Goal: Task Accomplishment & Management: Use online tool/utility

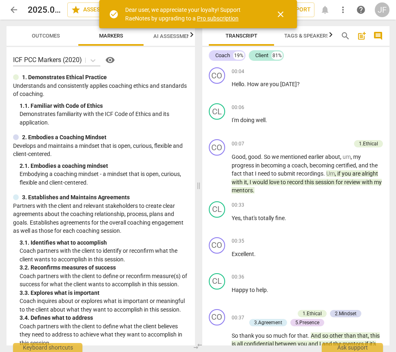
click at [282, 14] on span "close" at bounding box center [281, 14] width 10 height 10
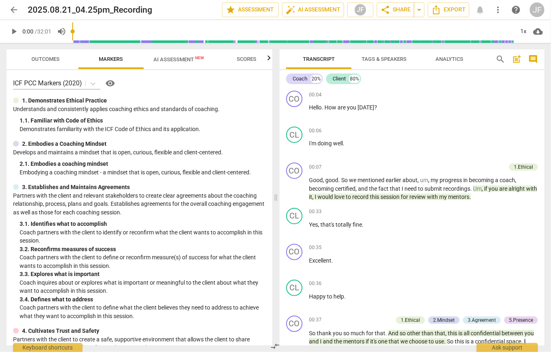
click at [14, 10] on span "arrow_back" at bounding box center [14, 10] width 10 height 10
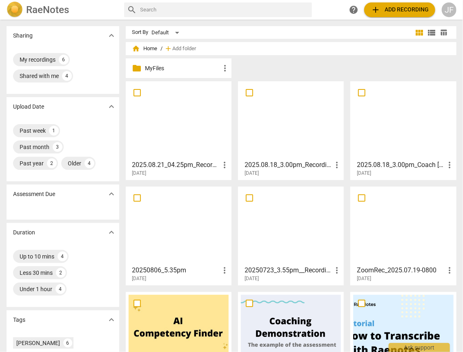
click at [381, 7] on span "add Add recording" at bounding box center [400, 10] width 58 height 10
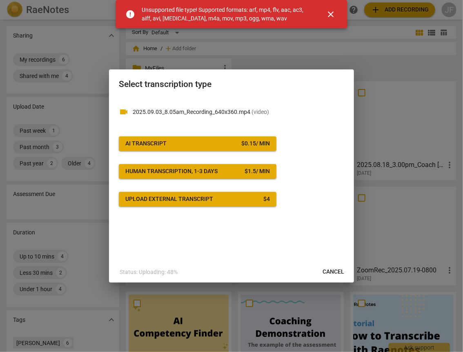
click at [330, 12] on span "close" at bounding box center [331, 14] width 10 height 10
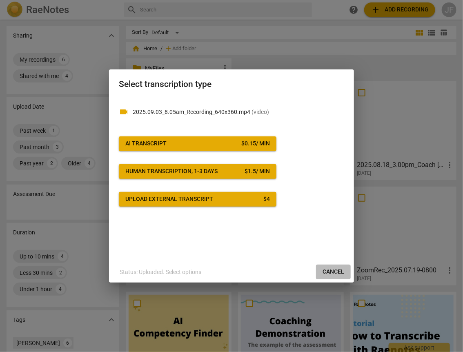
click at [332, 271] on span "Cancel" at bounding box center [333, 272] width 22 height 8
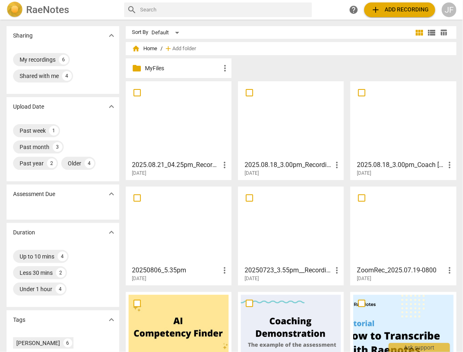
click at [394, 12] on span "add Add recording" at bounding box center [400, 10] width 58 height 10
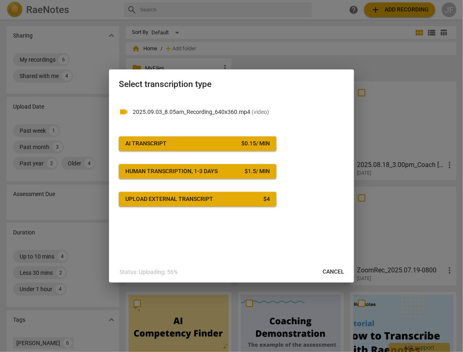
click at [160, 141] on div "AI Transcript" at bounding box center [145, 144] width 41 height 8
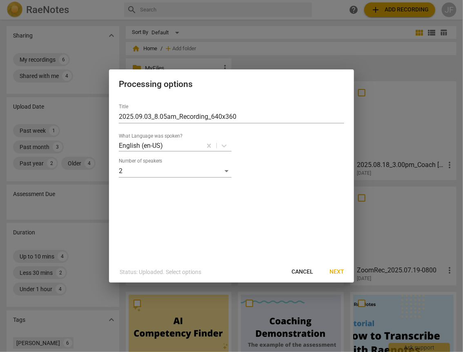
click at [335, 271] on span "Next" at bounding box center [336, 272] width 15 height 8
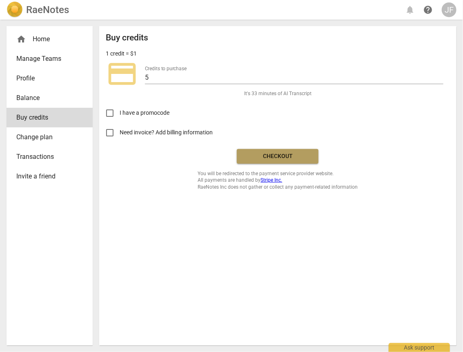
click at [269, 154] on span "Checkout" at bounding box center [277, 156] width 69 height 8
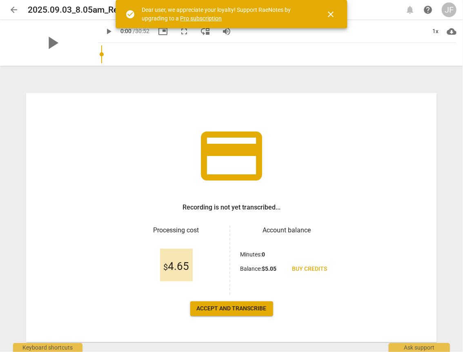
click at [246, 308] on span "Accept and transcribe" at bounding box center [232, 309] width 70 height 8
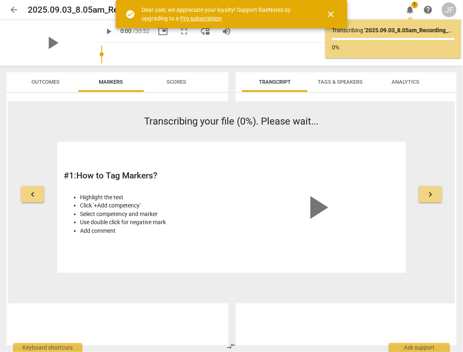
click at [331, 11] on span "close" at bounding box center [331, 14] width 10 height 10
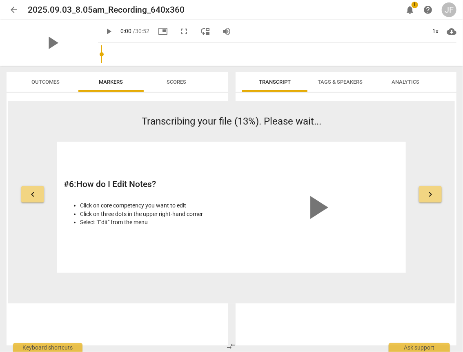
click at [278, 32] on div "play_arrow 0:00 / 30:52 picture_in_picture fullscreen move_down volume_up 1x cl…" at bounding box center [277, 31] width 358 height 23
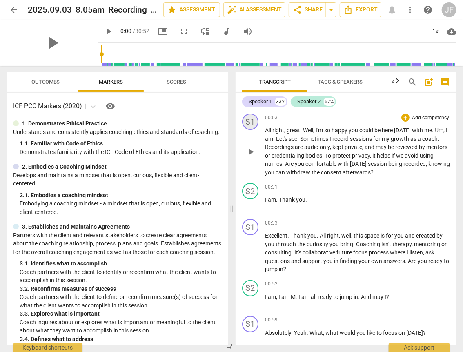
click at [247, 120] on div "S1" at bounding box center [250, 121] width 16 height 16
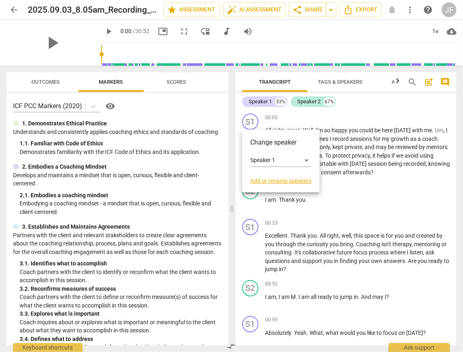
click at [254, 180] on link "Add or rename speakers" at bounding box center [280, 181] width 61 height 7
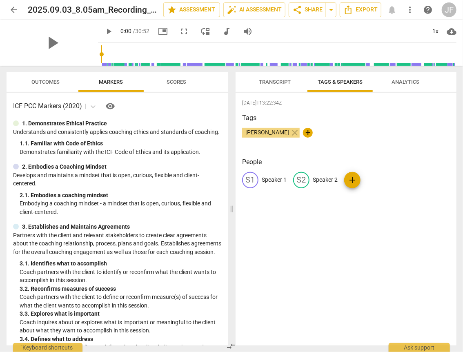
click at [266, 180] on p "Speaker 1" at bounding box center [274, 180] width 25 height 9
type input "Coach"
click at [380, 179] on p "Speaker 2" at bounding box center [378, 180] width 25 height 9
type input "Client"
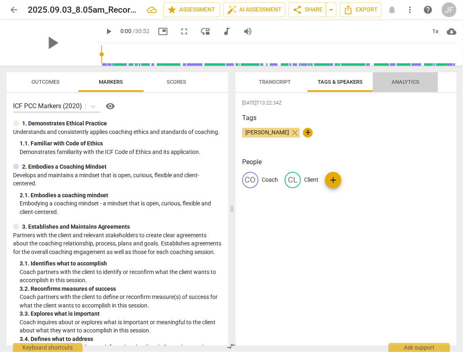
click at [414, 80] on span "Analytics" at bounding box center [405, 82] width 28 height 6
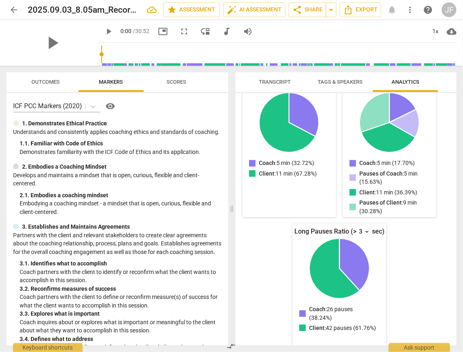
scroll to position [114, 0]
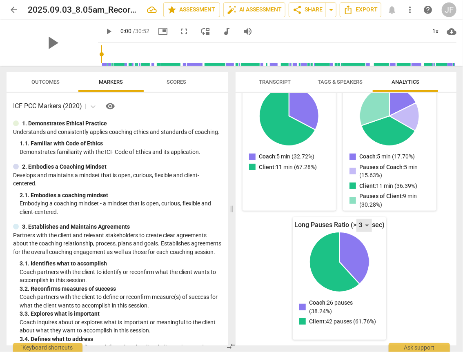
click at [364, 224] on div "3" at bounding box center [364, 225] width 16 height 13
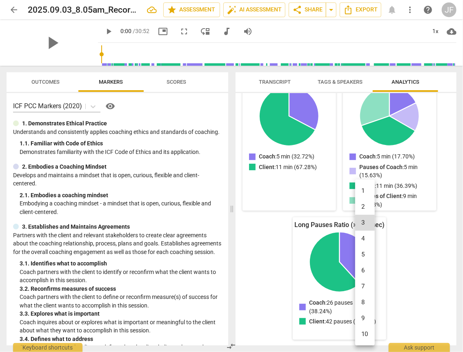
click at [364, 251] on li "5" at bounding box center [365, 255] width 20 height 16
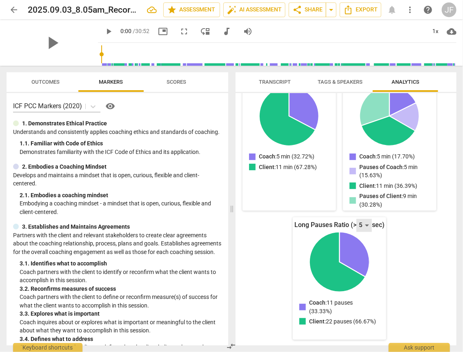
click at [366, 226] on div "5" at bounding box center [364, 225] width 16 height 13
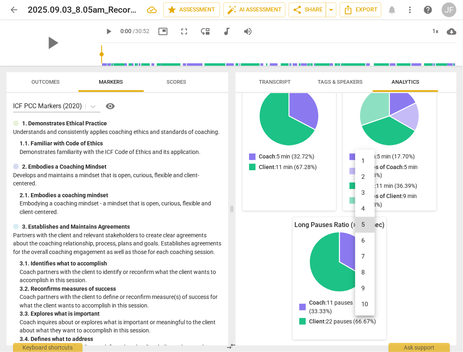
click at [367, 272] on li "8" at bounding box center [365, 273] width 20 height 16
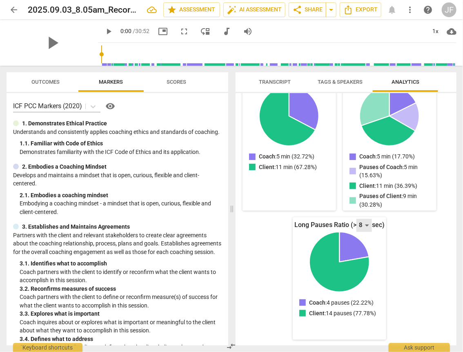
click at [365, 225] on div "8" at bounding box center [364, 225] width 16 height 13
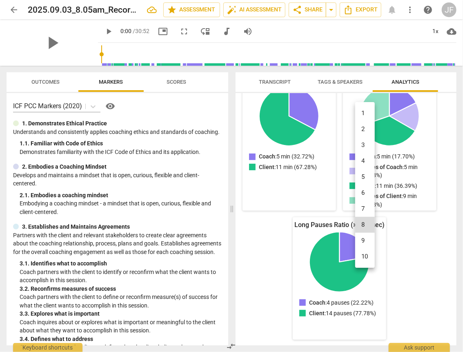
click at [366, 180] on li "5" at bounding box center [365, 177] width 20 height 16
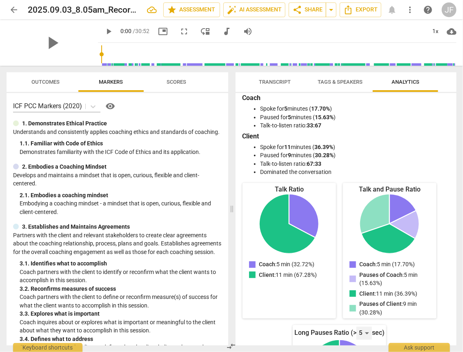
scroll to position [0, 0]
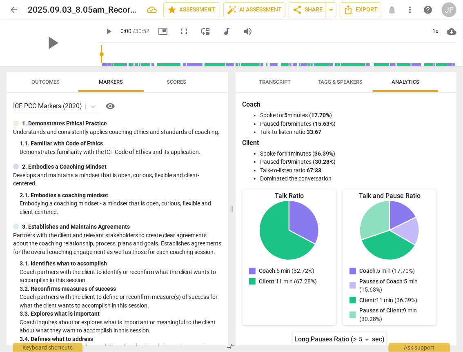
click at [272, 85] on span "Transcript" at bounding box center [275, 82] width 32 height 6
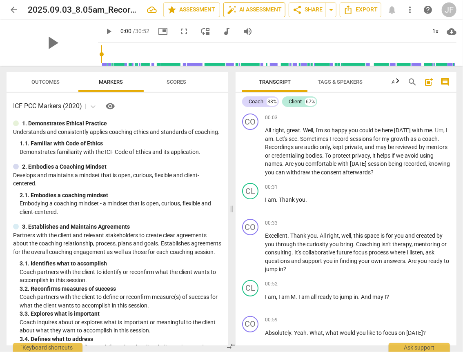
click at [266, 6] on span "auto_fix_high AI Assessment" at bounding box center [254, 10] width 55 height 10
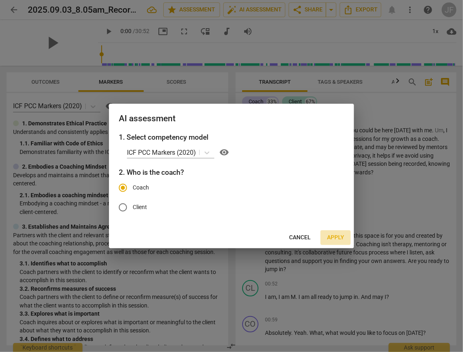
click at [338, 237] on span "Apply" at bounding box center [335, 238] width 17 height 8
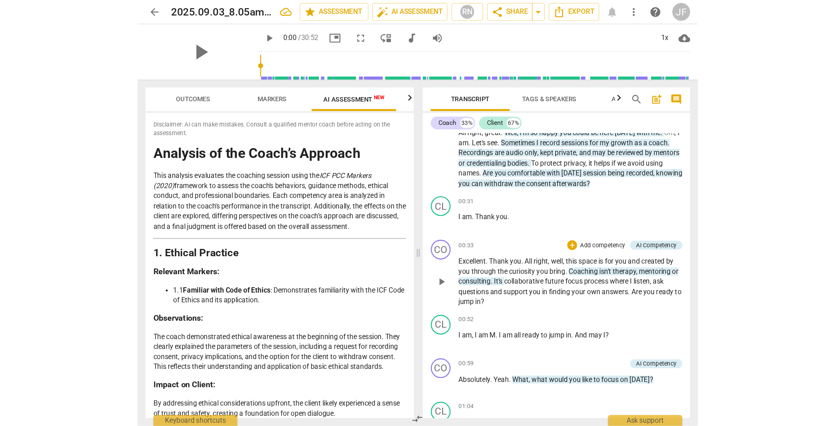
scroll to position [65, 0]
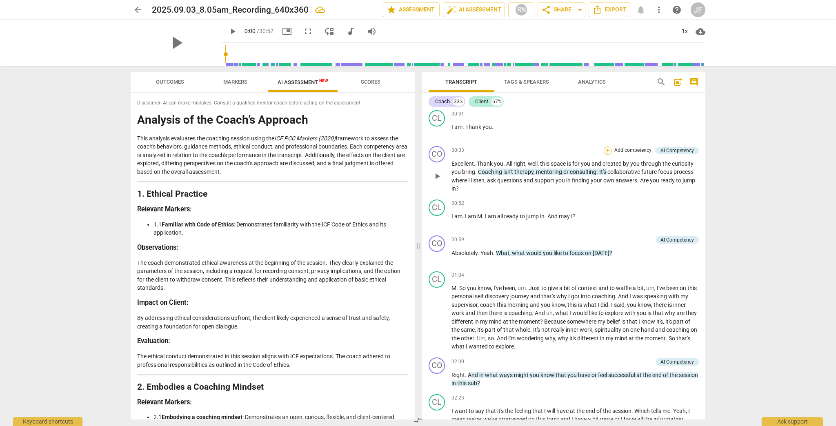
click at [463, 149] on div "+" at bounding box center [608, 151] width 8 height 8
click at [463, 96] on b "1.Ethical" at bounding box center [662, 96] width 19 height 10
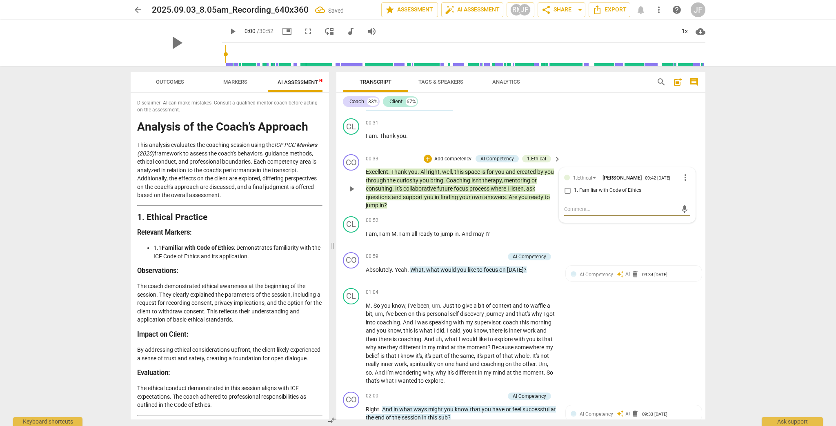
click at [463, 192] on input "1. Familiar with Code of Ethics" at bounding box center [567, 191] width 13 height 10
checkbox input "true"
click at [463, 305] on div "CL play_arrow pause 01:04 + Add competency keyboard_arrow_right M . So you know…" at bounding box center [520, 337] width 369 height 104
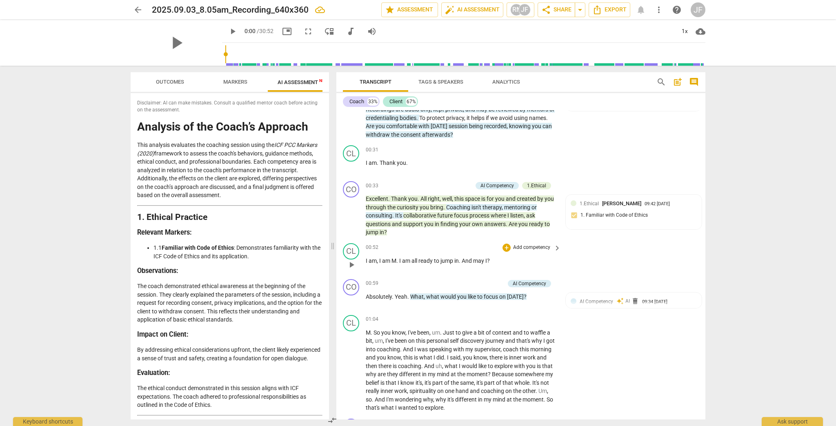
scroll to position [0, 0]
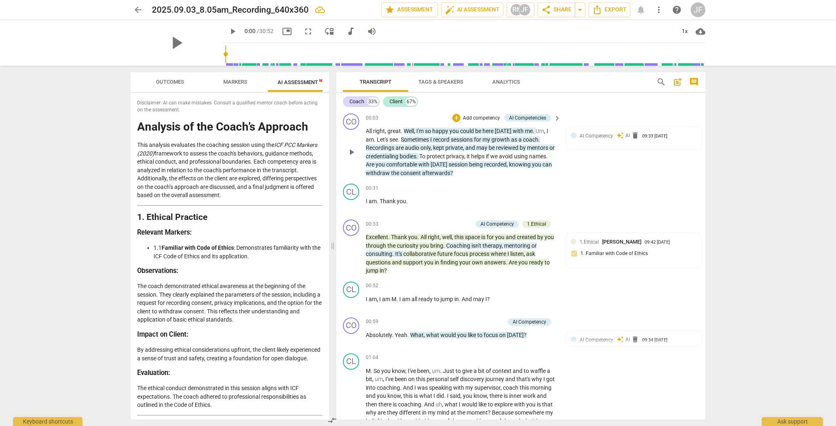
click at [463, 129] on span "could" at bounding box center [467, 131] width 15 height 7
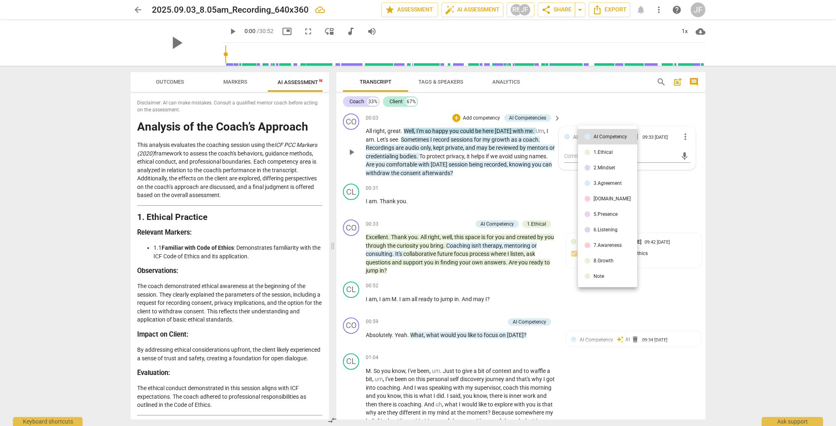
click at [448, 167] on div at bounding box center [418, 213] width 836 height 426
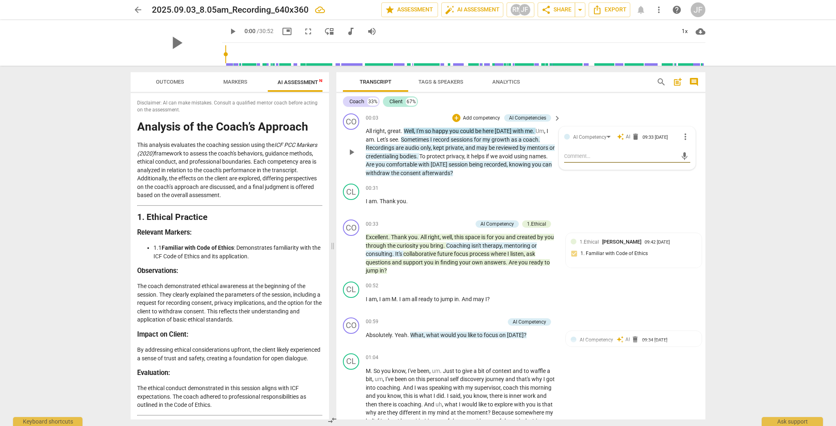
click at [431, 166] on span "with" at bounding box center [424, 164] width 12 height 7
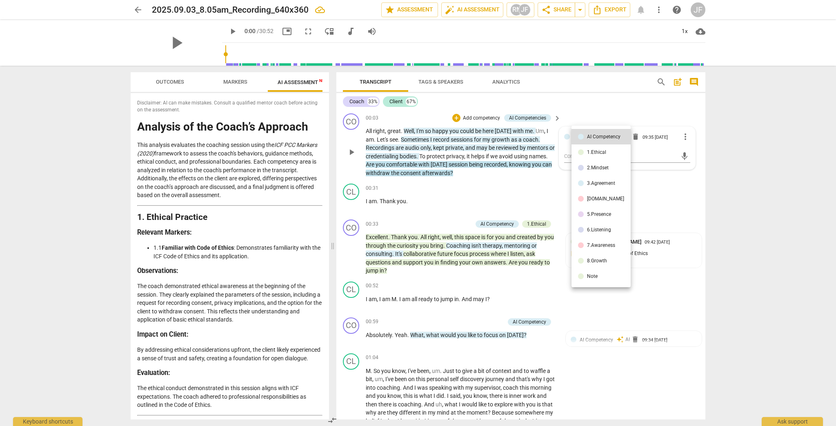
click at [463, 151] on div "1.Ethical" at bounding box center [596, 152] width 19 height 5
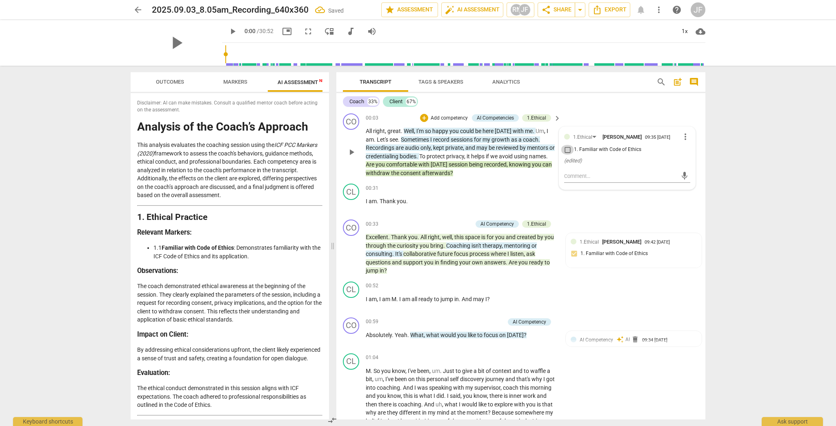
click at [463, 152] on input "1. Familiar with Code of Ethics" at bounding box center [567, 150] width 13 height 10
checkbox input "true"
click at [463, 215] on div "CL play_arrow pause 00:31 + Add competency keyboard_arrow_right I am . Thank yo…" at bounding box center [520, 198] width 369 height 36
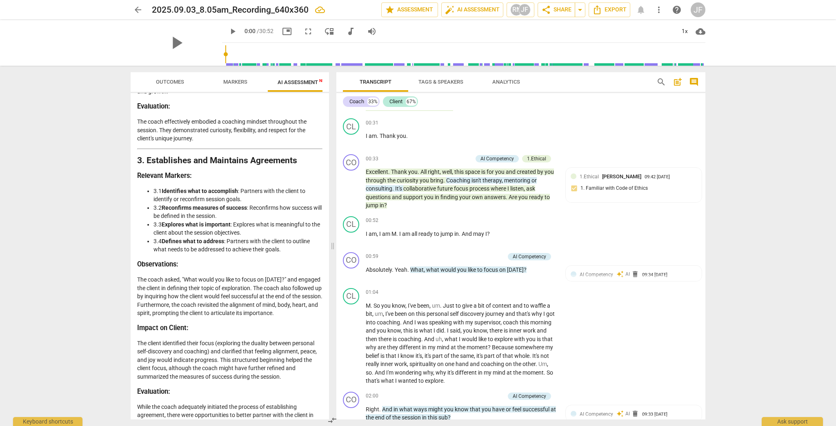
scroll to position [425, 0]
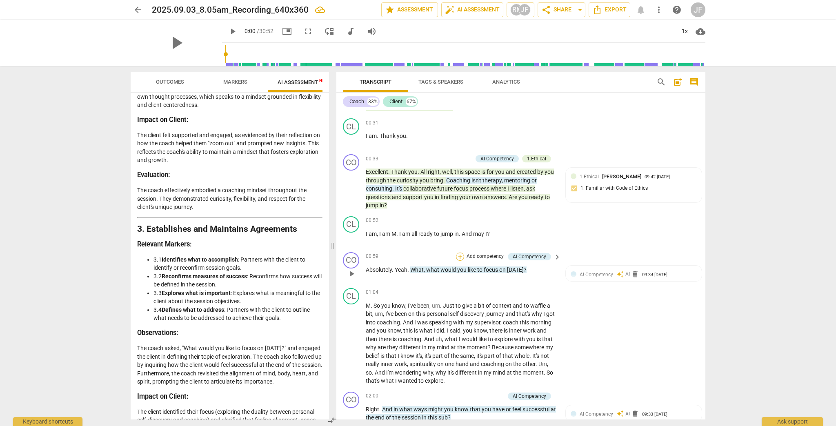
click at [460, 254] on div "+" at bounding box center [460, 257] width 8 height 8
click at [463, 229] on b "3.Agreement" at bounding box center [511, 230] width 28 height 10
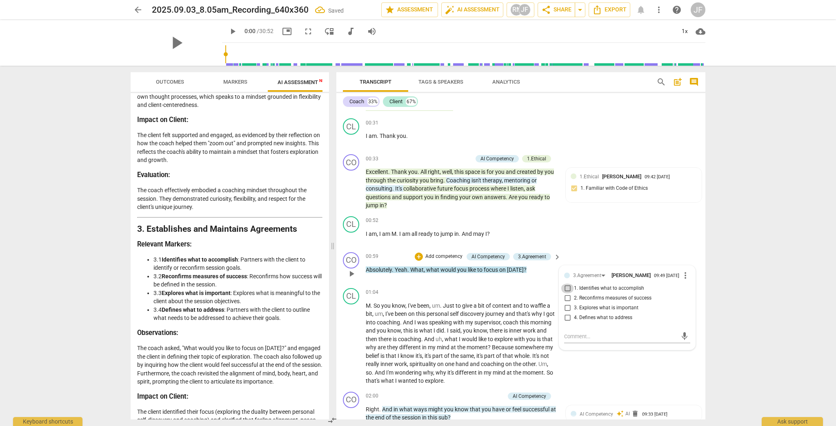
click at [463, 289] on input "1. Identifies what to accomplish" at bounding box center [567, 289] width 13 height 10
checkbox input "true"
click at [463, 351] on div "CL play_arrow pause 01:04 + Add competency keyboard_arrow_right M . So you know…" at bounding box center [520, 337] width 369 height 104
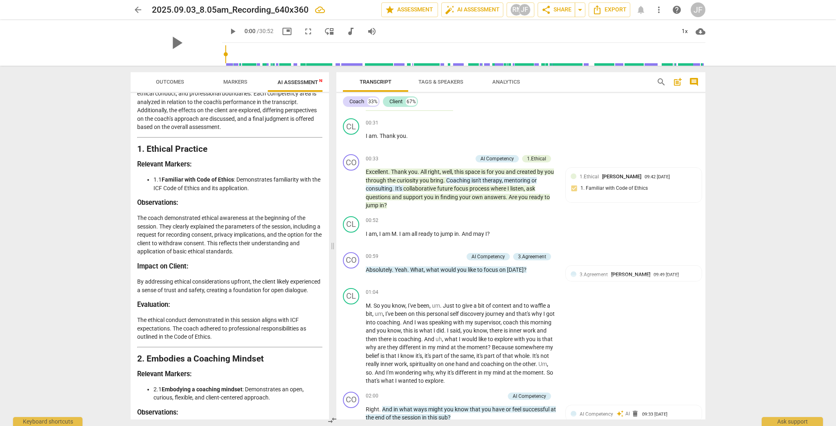
scroll to position [65, 0]
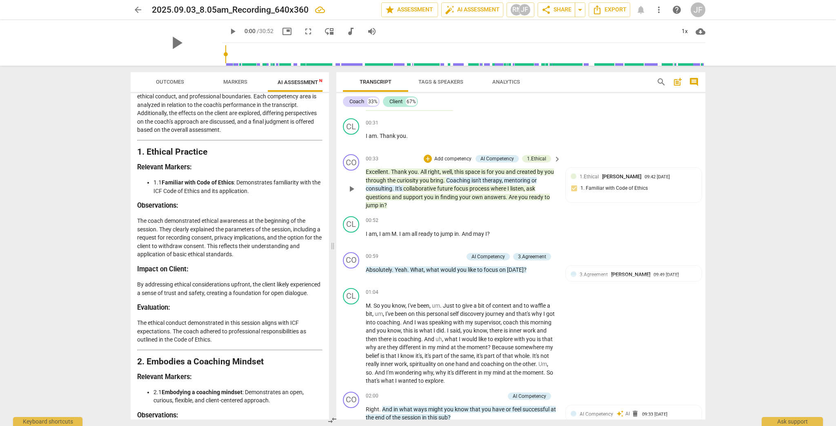
click at [460, 170] on span "this" at bounding box center [459, 172] width 11 height 7
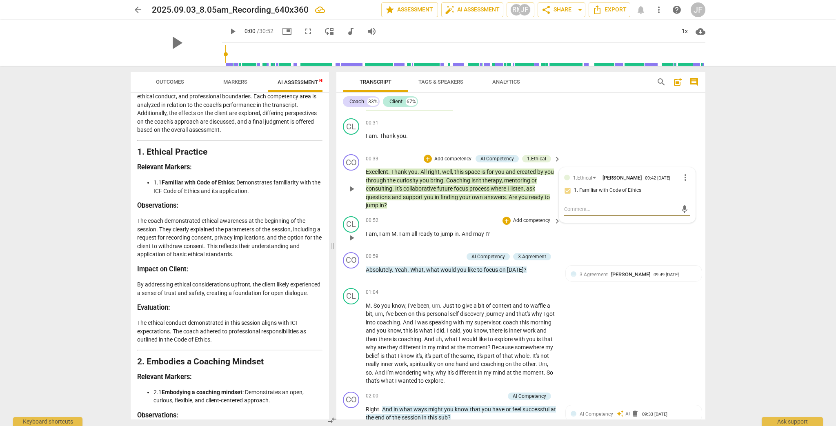
click at [446, 216] on div "00:52 + Add competency keyboard_arrow_right" at bounding box center [464, 220] width 196 height 9
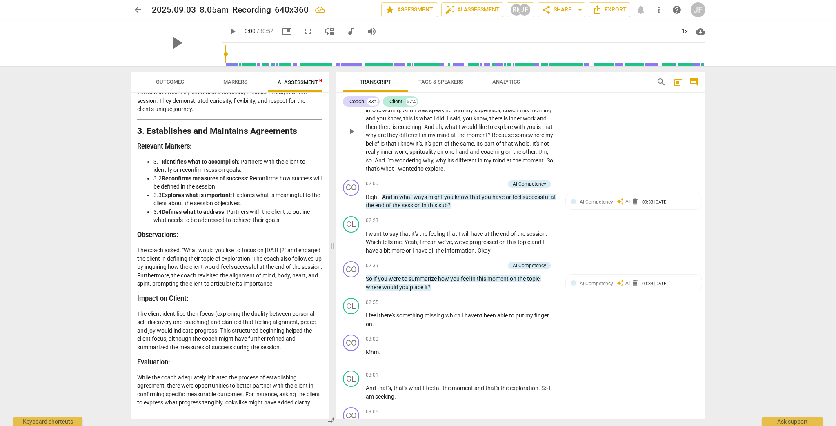
scroll to position [294, 0]
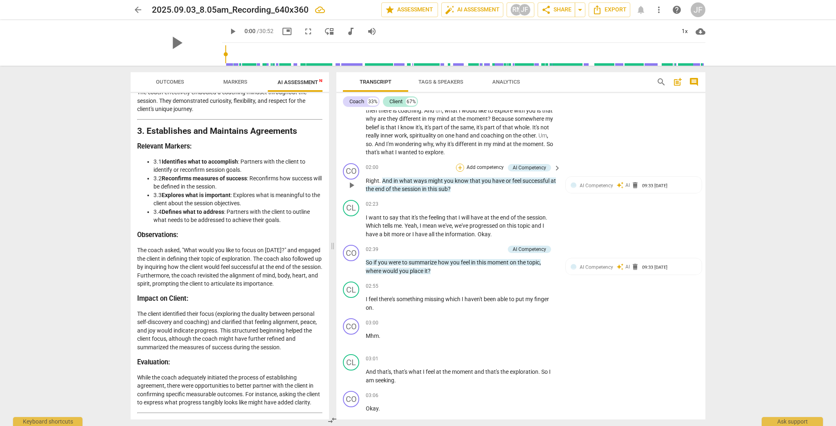
click at [459, 165] on div "+" at bounding box center [460, 168] width 8 height 8
click at [463, 140] on b "3.Agreement" at bounding box center [511, 141] width 28 height 10
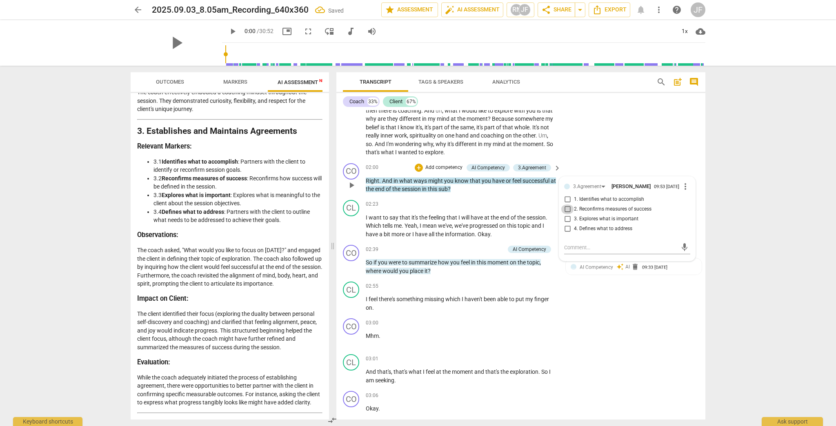
click at [463, 211] on input "2. Reconfirms measures of success" at bounding box center [567, 210] width 13 height 10
checkbox input "true"
click at [463, 250] on textarea at bounding box center [620, 248] width 113 height 8
type textarea "I"
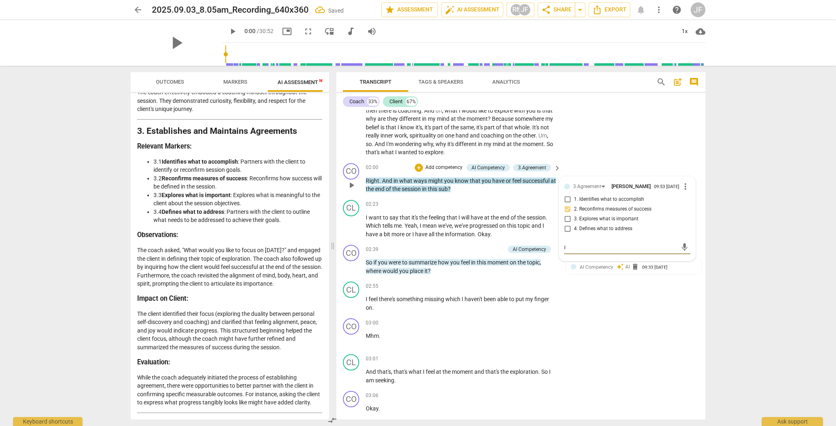
type textarea "I"
type textarea "I t"
type textarea "I th"
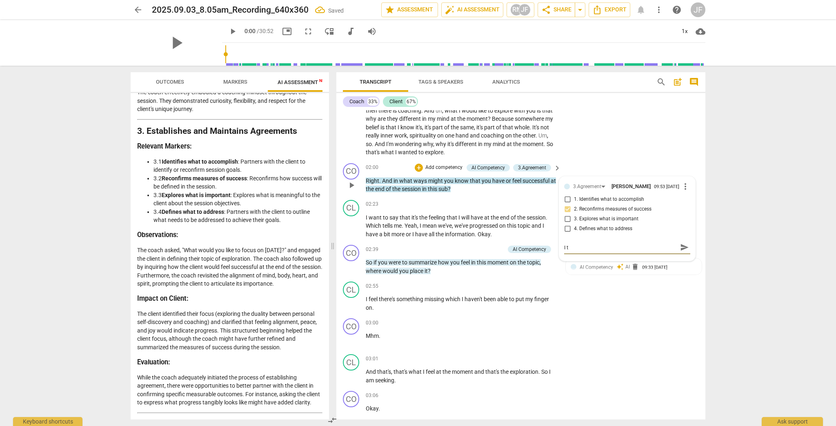
type textarea "I th"
type textarea "I thi"
type textarea "I thin"
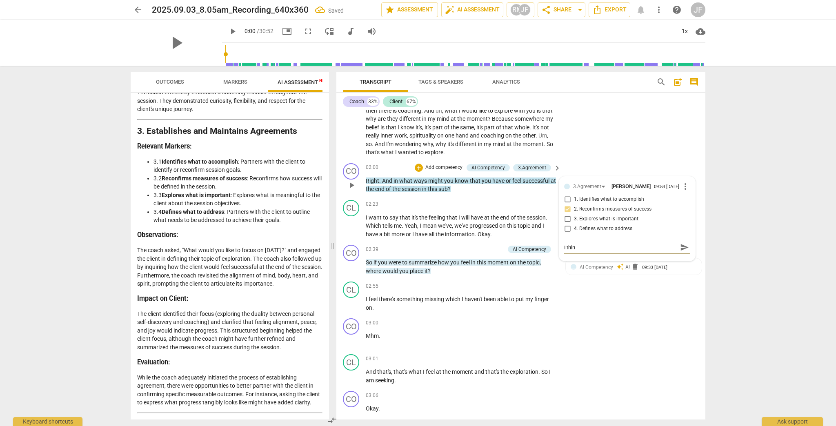
type textarea "I think"
type textarea "I think I"
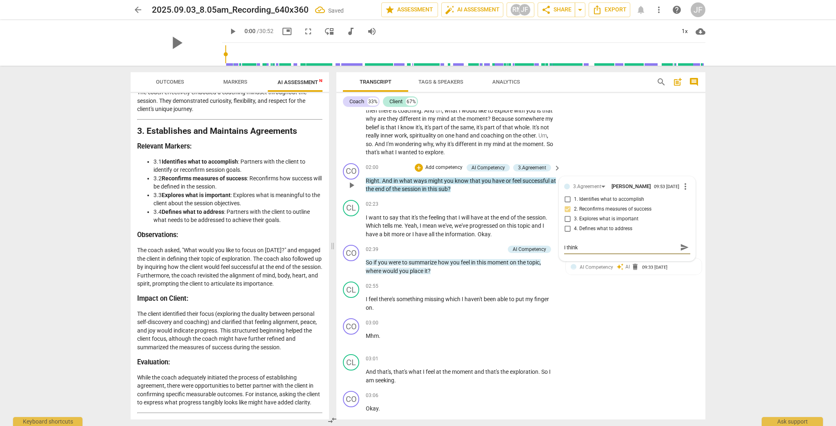
type textarea "I think I"
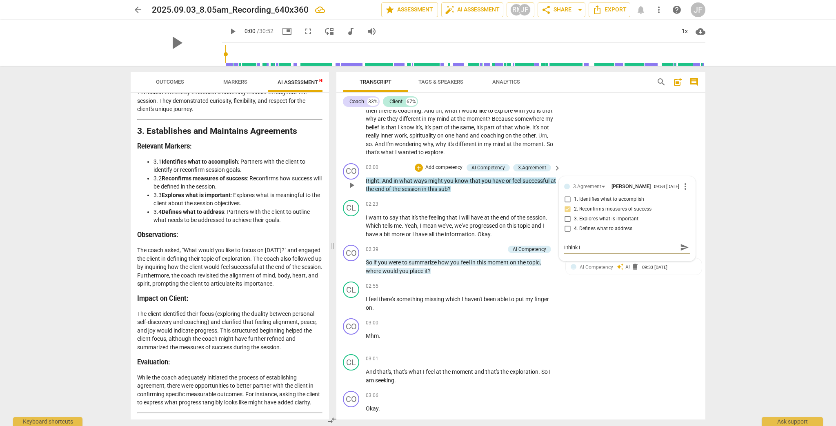
type textarea "I think"
type textarea "I think i"
type textarea "I think it"
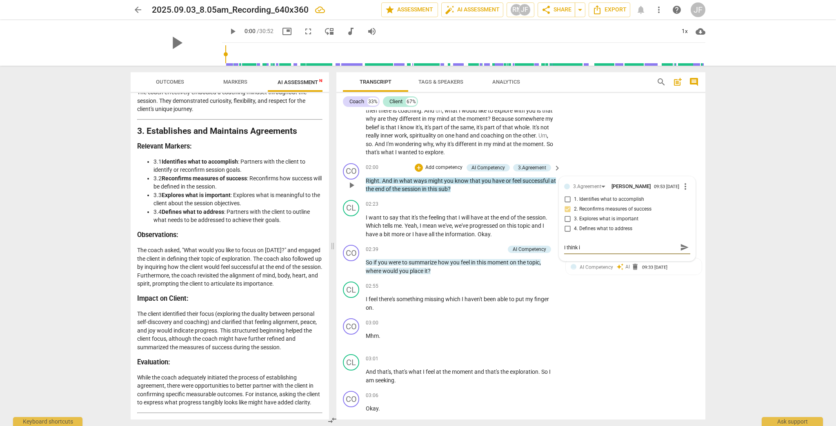
type textarea "I think it"
type textarea "I think it m"
type textarea "I think it ma"
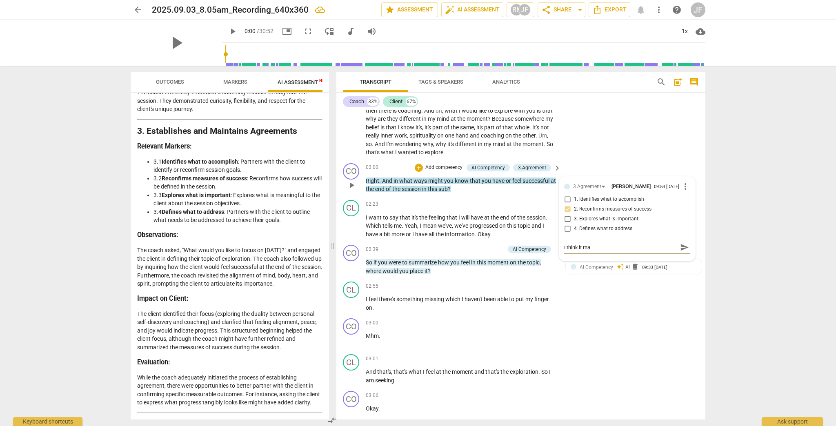
type textarea "I think it mak"
type textarea "I think it make"
type textarea "I think it makes"
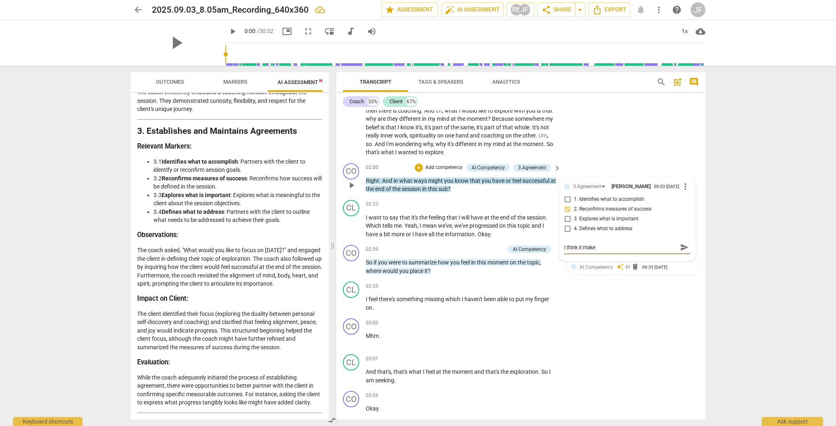
type textarea "I think it makes"
type textarea "I think it makes m"
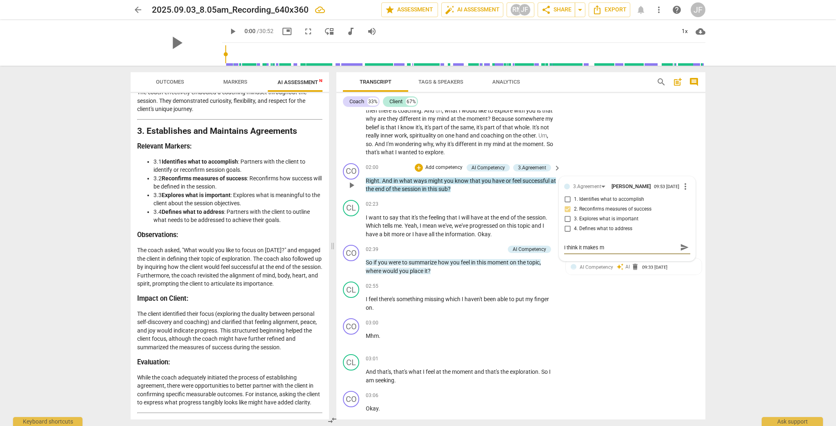
type textarea "I think it makes mo"
type textarea "I think it makes mor"
type textarea "I think it makes more"
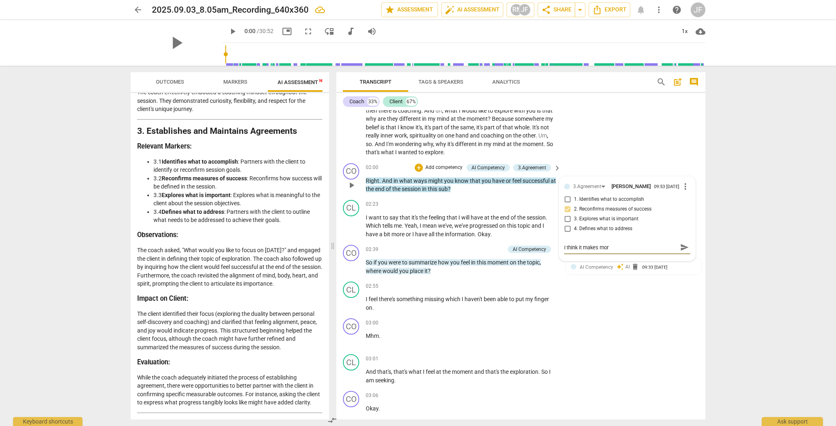
type textarea "I think it makes more"
type textarea "I think it makes more s"
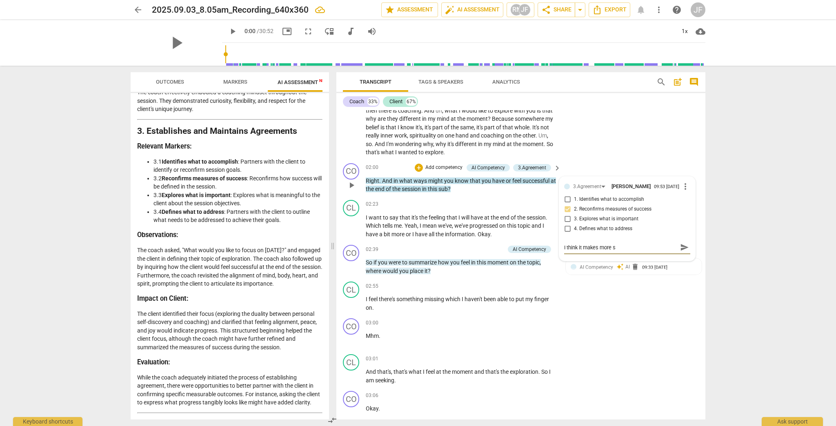
type textarea "I think it makes more se"
type textarea "I think it makes more sen"
type textarea "I think it makes more sens"
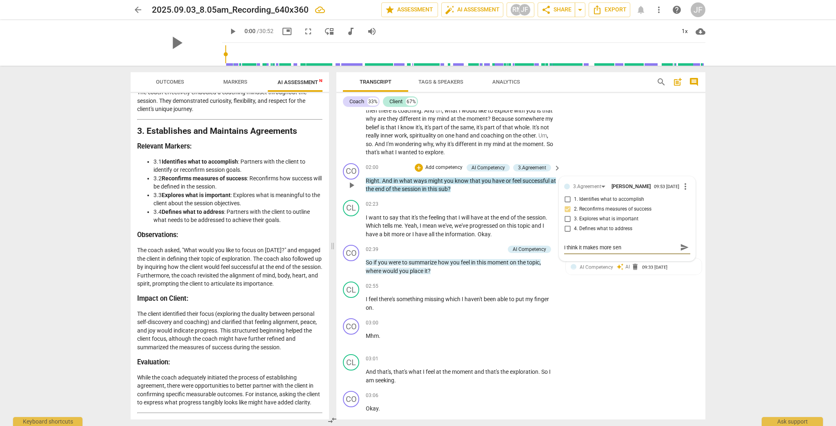
type textarea "I think it makes more sens"
type textarea "I think it makes more sense"
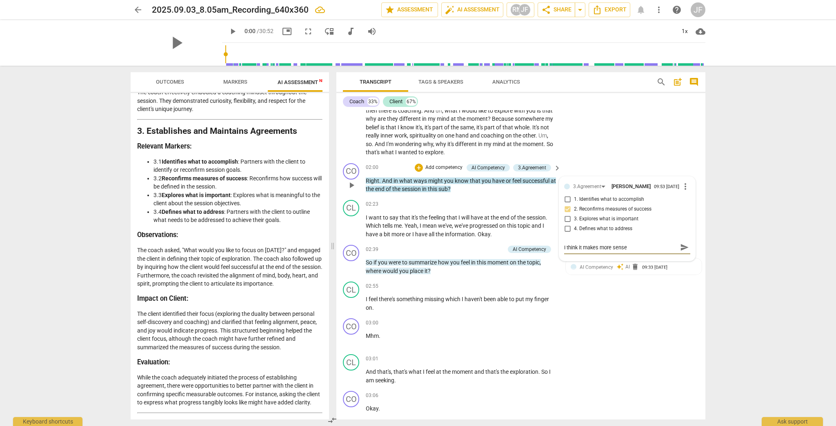
type textarea "I think it makes more sense t"
type textarea "I think it makes more sense to"
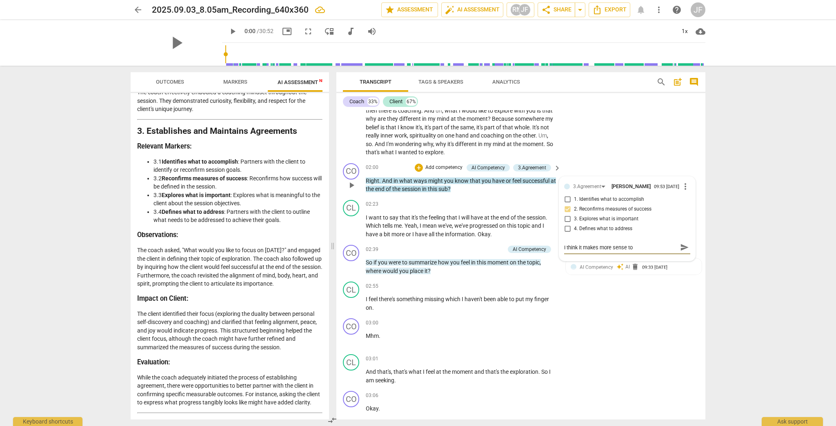
type textarea "I think it makes more sense to"
type textarea "I think it makes more sense to s"
type textarea "I think it makes more sense to sa"
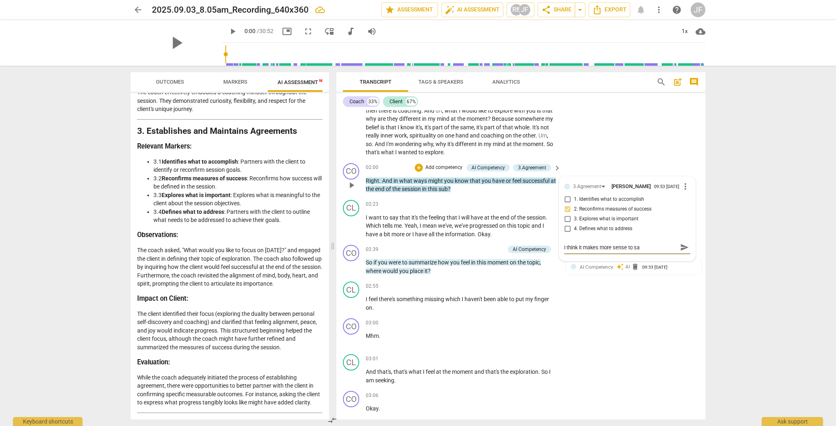
type textarea "I think it makes more sense to say"
type textarea "I think it makes more sense to say t"
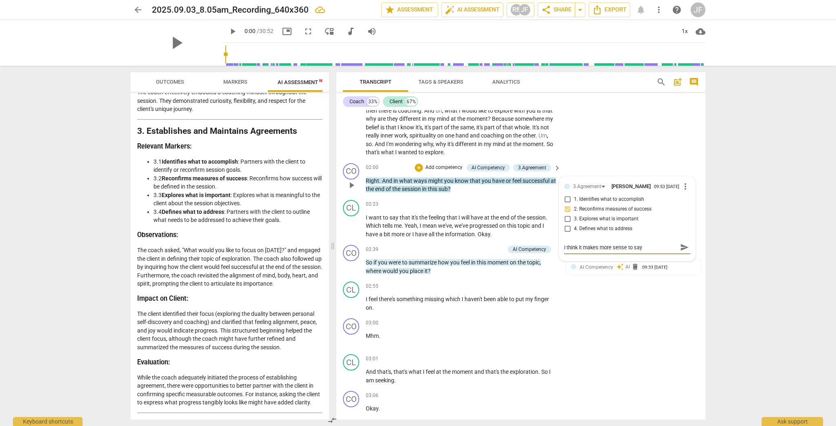
type textarea "I think it makes more sense to say t"
type textarea "I think it makes more sense to say th"
type textarea "I think it makes more sense to say thi"
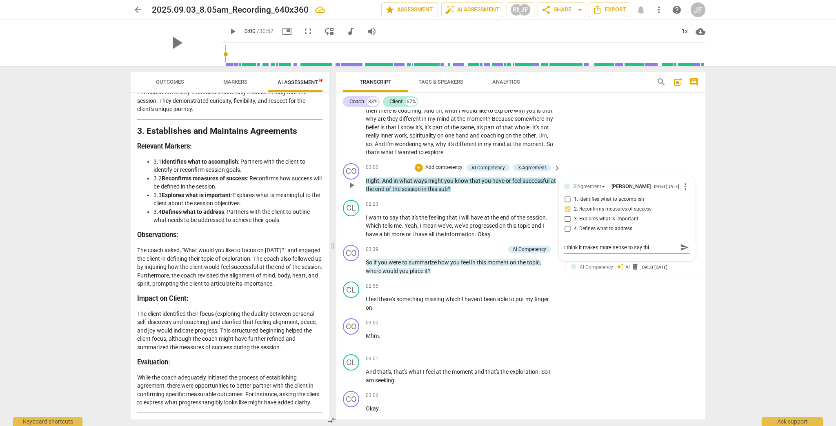
type textarea "I think it makes more sense to say thie"
type textarea "I think it makes more sense to say thier"
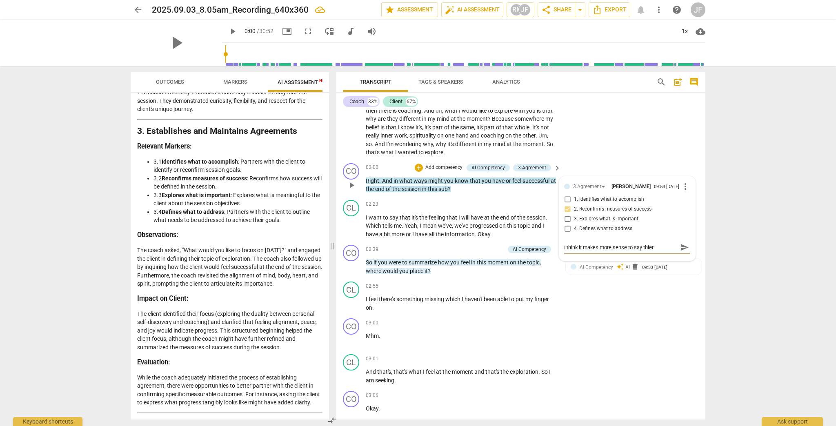
type textarea "I think it makes more sense to say thier"
type textarea "I think it makes more sense to say thier r"
type textarea "I think it makes more sense to say thier re"
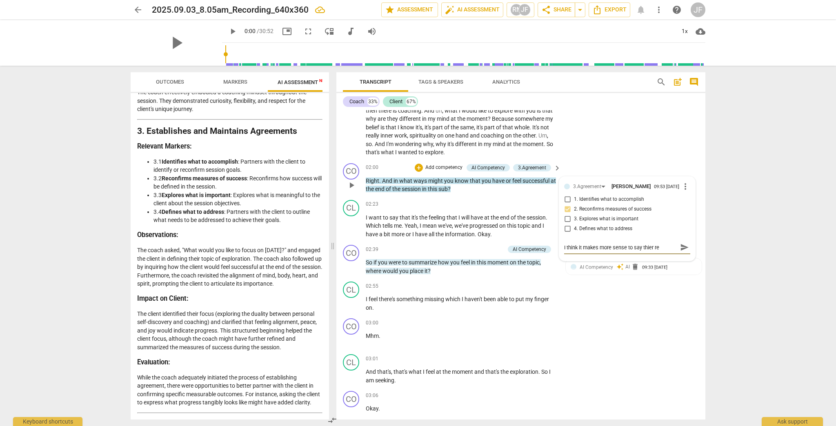
type textarea "I think it makes more sense to say thier res"
type textarea "I think it makes more sense to say thier resp"
type textarea "I think it makes more sense to say thier respo"
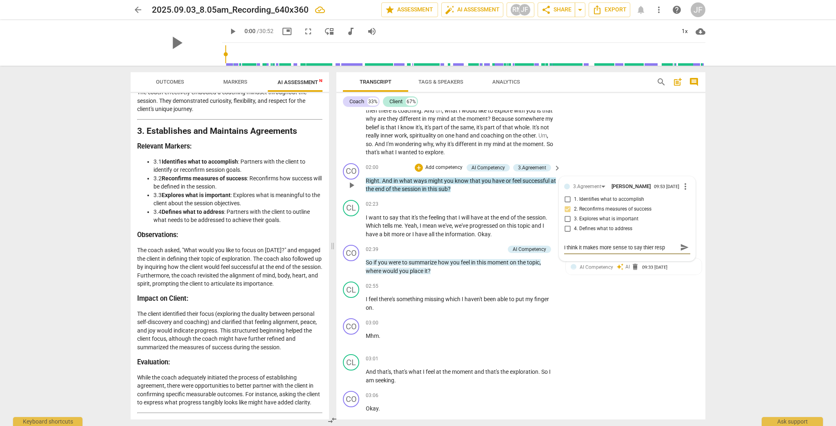
type textarea "I think it makes more sense to say thier respo"
type textarea "I think it makes more sense to say thier respon"
type textarea "I think it makes more sense to say thier respons"
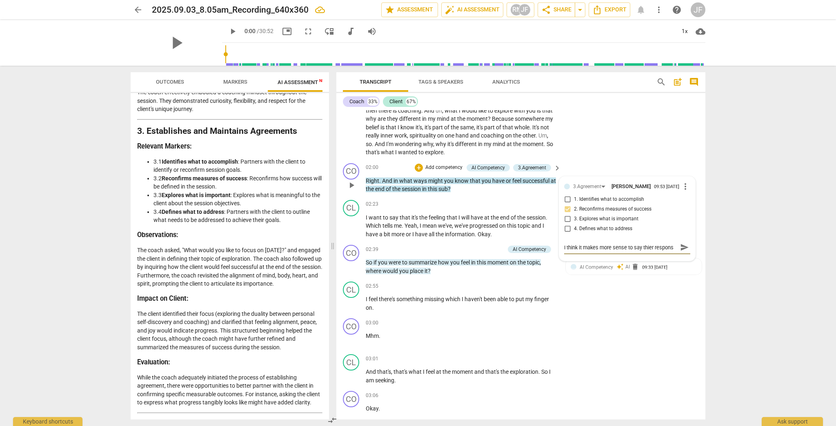
type textarea "I think it makes more sense to say thier response"
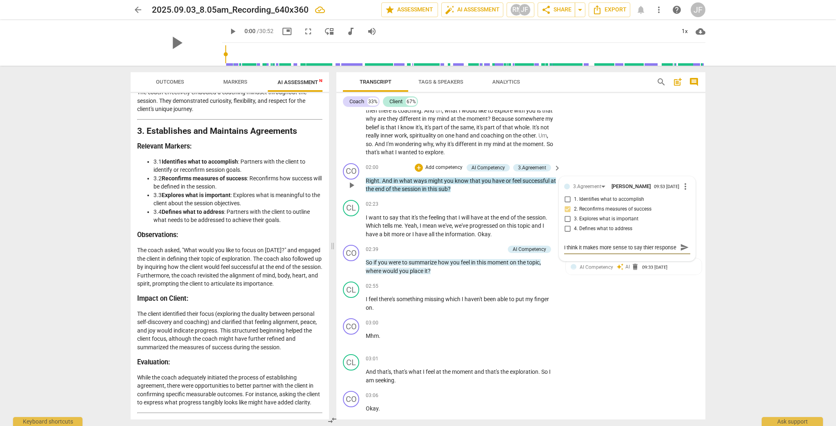
type textarea "I think it makes more sense to say thier response b"
type textarea "I think it makes more sense to say thier response ba"
type textarea "I think it makes more sense to say thier response bac"
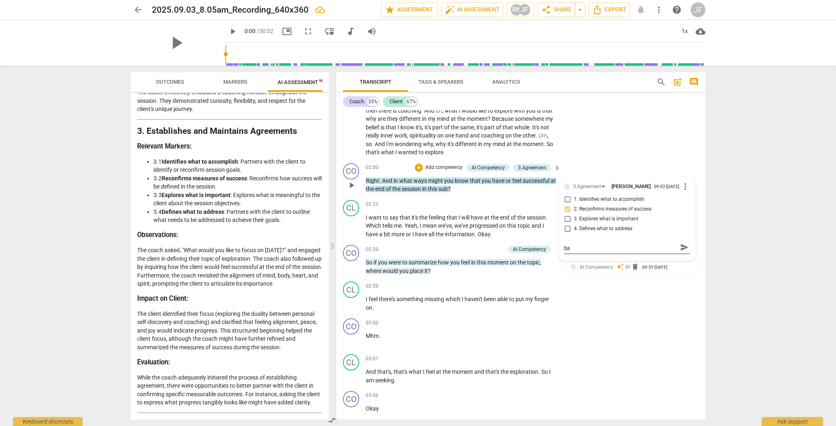
type textarea "I think it makes more sense to say thier response bac"
type textarea "I think it makes more sense to say thier response back"
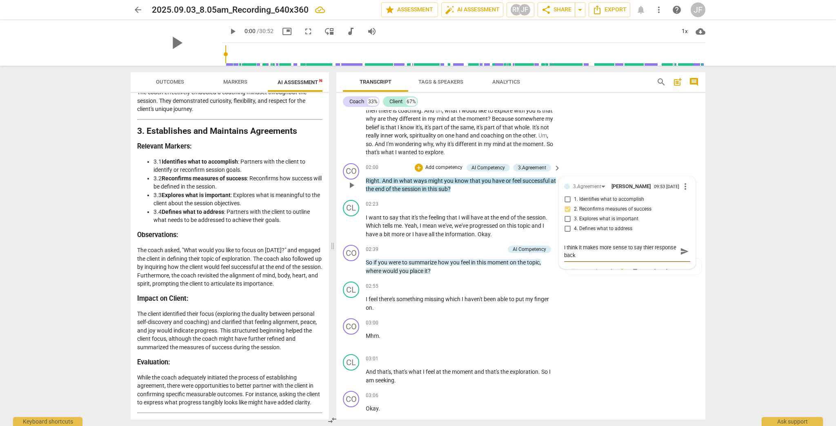
type textarea "I think it makes more sense to say thier response back"
type textarea "I think it makes more sense to say thier response back t"
type textarea "I think it makes more sense to say thier response back to"
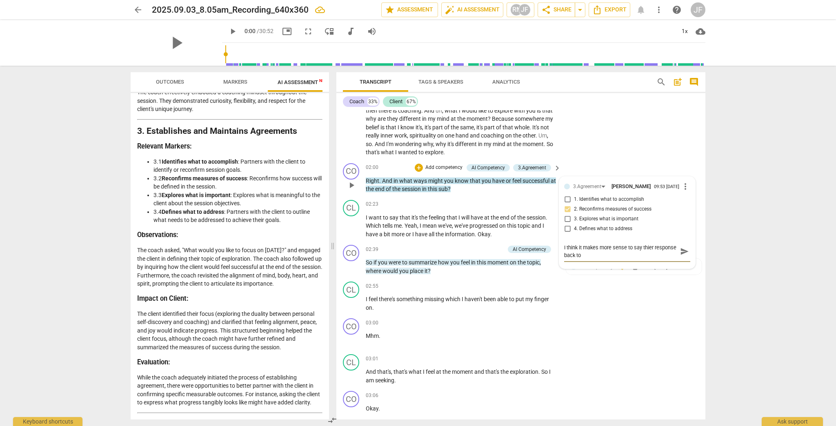
type textarea "I think it makes more sense to say thier response back to"
type textarea "I think it makes more sense to say thier response back to t"
type textarea "I think it makes more sense to say thier response back to th"
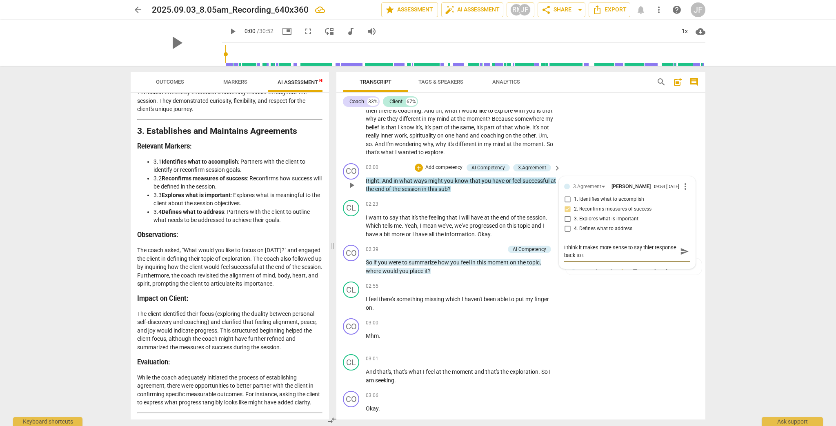
type textarea "I think it makes more sense to say thier response back to th"
type textarea "I think it makes more sense to say thier response back to the"
type textarea "I think it makes more sense to say thier response back to them"
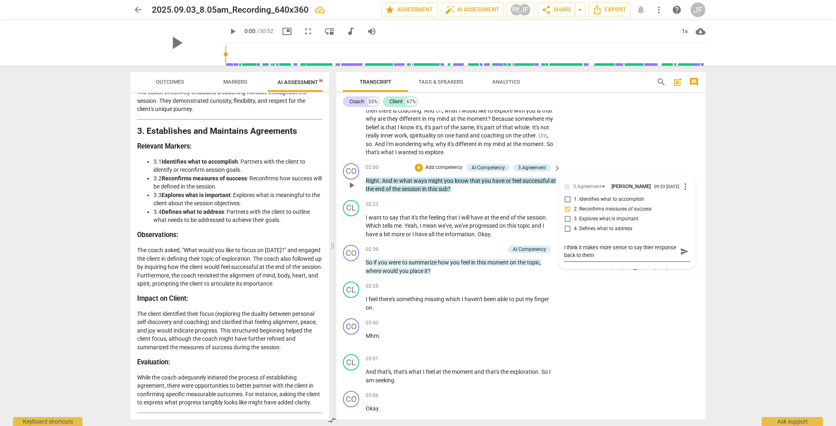
type textarea "I think it makes more sense to say thier response back to them"
type textarea "I think it makes more sense to say thier response back to them a"
type textarea "I think it makes more sense to say thier response back to them an"
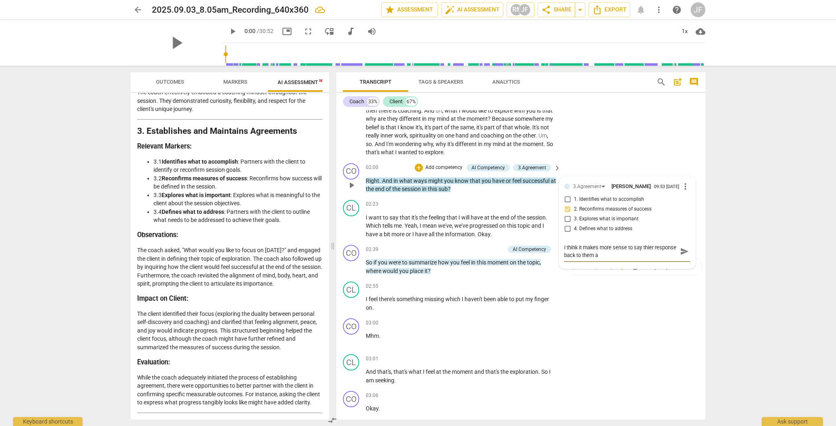
type textarea "I think it makes more sense to say thier response back to them an"
type textarea "I think it makes more sense to say thier response back to them and"
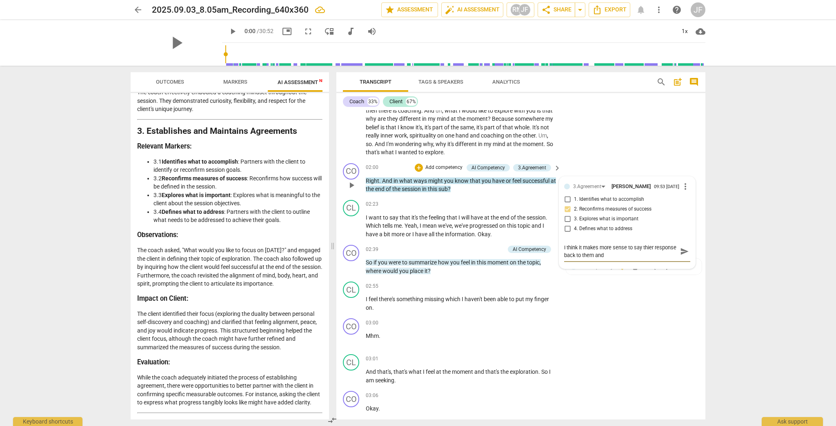
type textarea "I think it makes more sense to say thier response back to them and t"
type textarea "I think it makes more sense to say thier response back to them and th"
type textarea "I think it makes more sense to say thier response back to them and the"
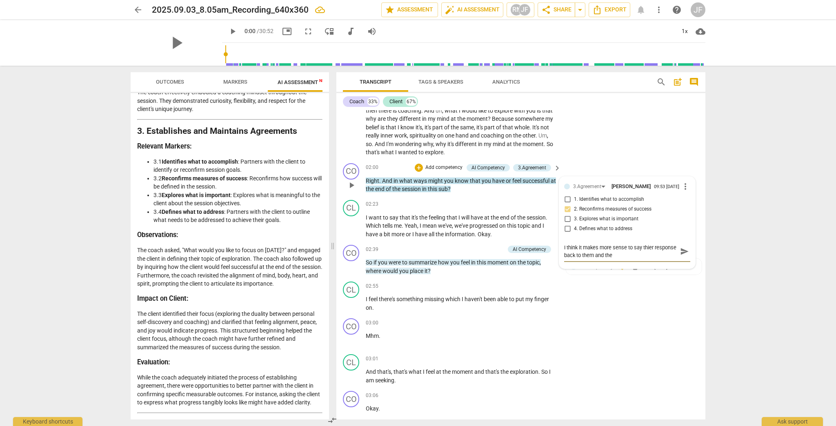
type textarea "I think it makes more sense to say thier response back to them and then"
type textarea "I think it makes more sense to say thier response back to them and then a"
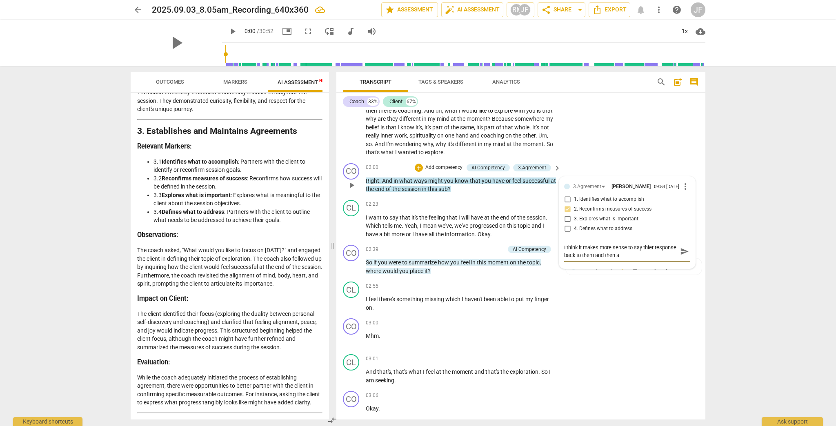
type textarea "I think it makes more sense to say thier response back to them and then as"
type textarea "I think it makes more sense to say thier response back to them and then ask"
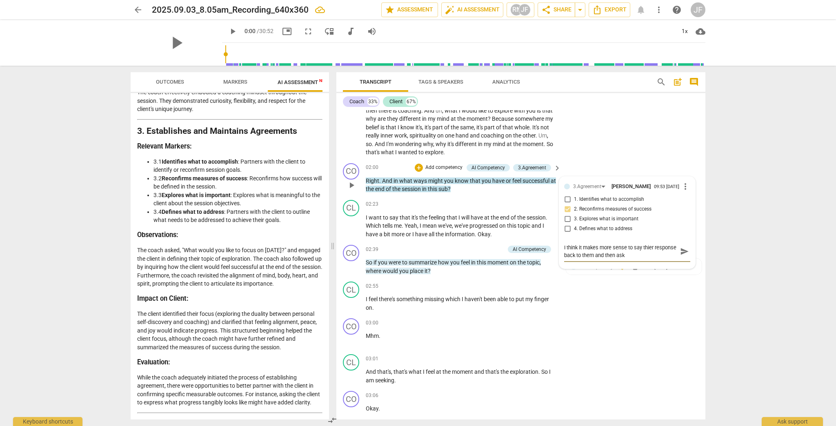
type textarea "I think it makes more sense to say thier response back to them and then ask"
type textarea "I think it makes more sense to say thier response back to them and then ask t"
type textarea "I think it makes more sense to say thier response back to them and then ask th"
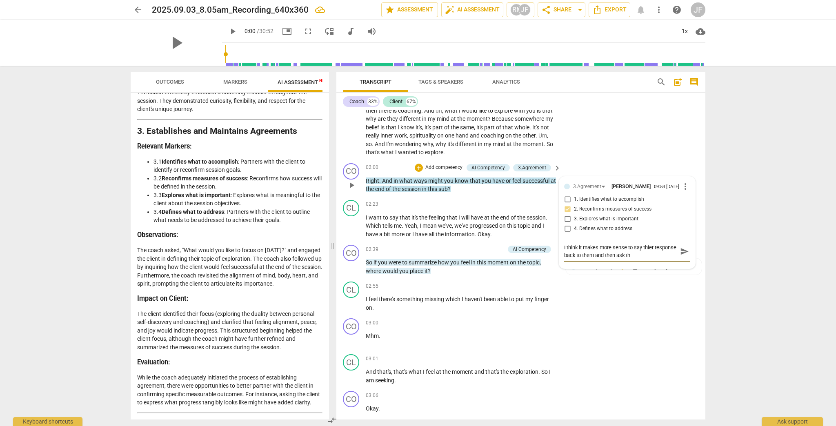
type textarea "I think it makes more sense to say thier response back to them and then ask thi"
type textarea "I think it makes more sense to say thier response back to them and then ask this"
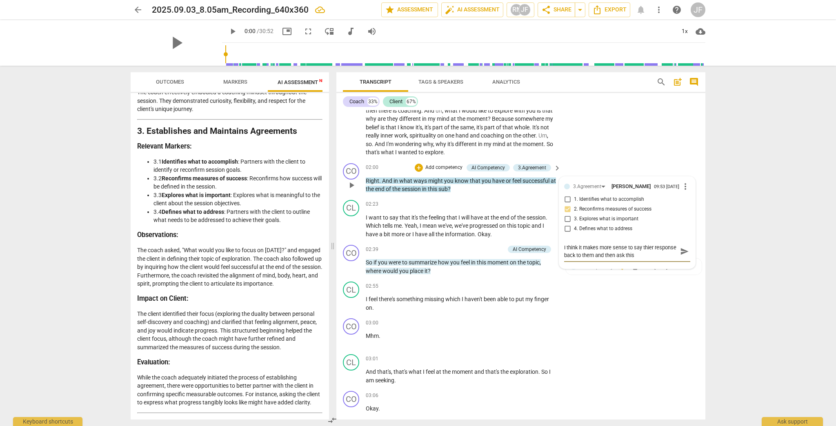
type textarea "I think it makes more sense to say thier response back to them and then ask this"
type textarea "I think it makes more sense to say thier response back to them and then ask thi…"
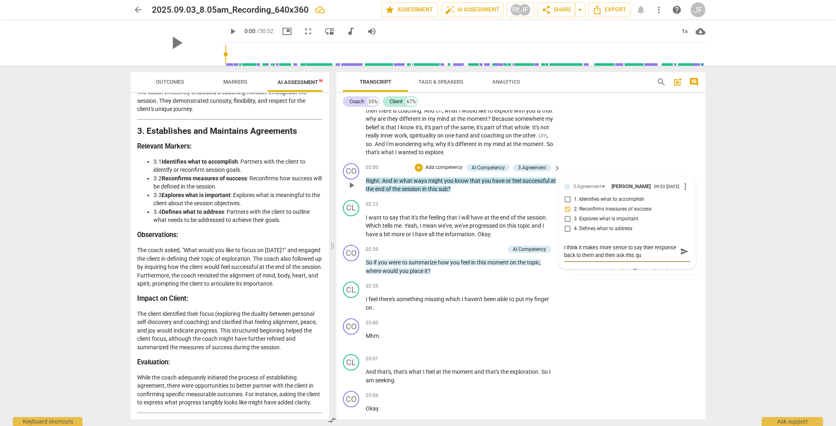
type textarea "I think it makes more sense to say thier response back to them and then ask thi…"
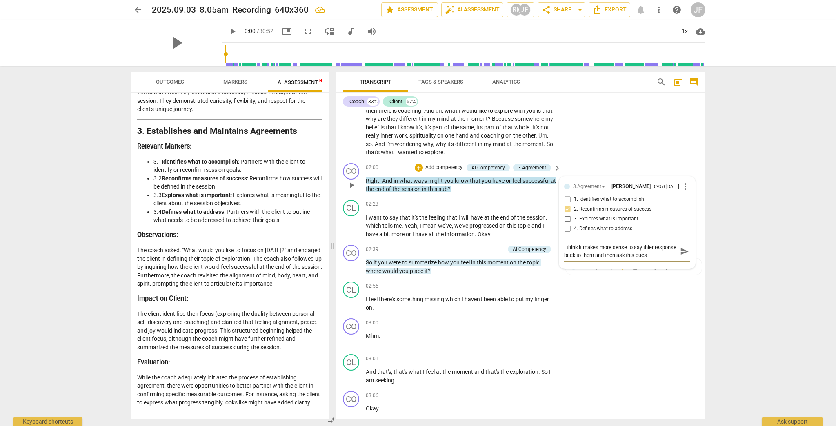
type textarea "I think it makes more sense to say thier response back to them and then ask thi…"
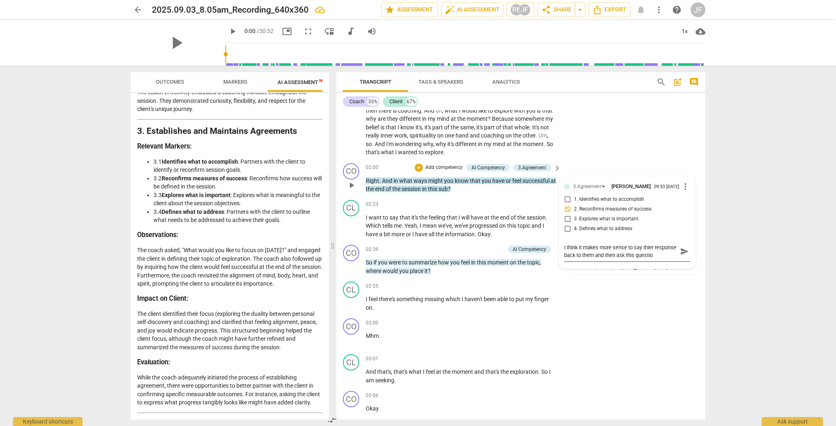
scroll to position [7, 0]
type textarea "I think it makes more sense to say thier response back to them and then ask thi…"
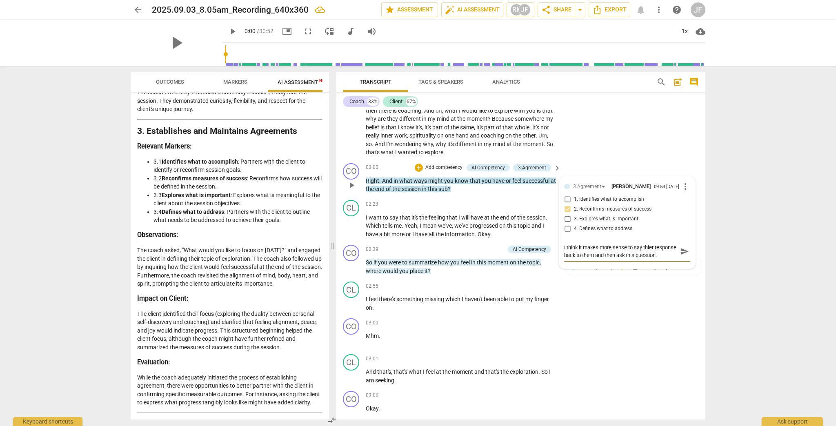
type textarea "I think it makes more sense to say thier response back to them and then ask thi…"
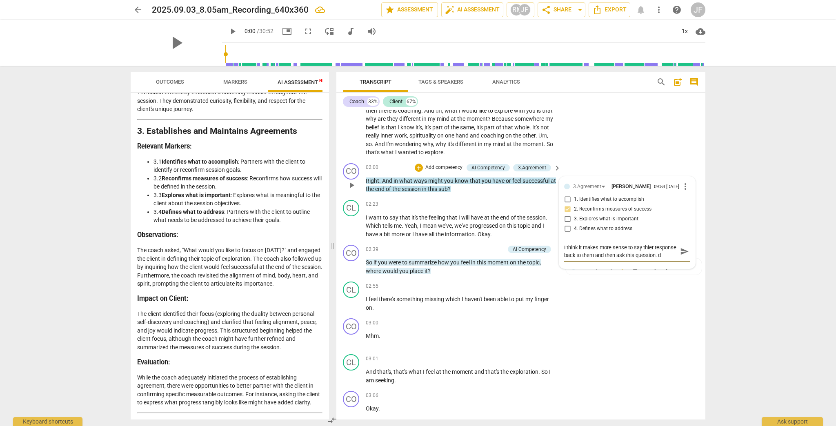
type textarea "I think it makes more sense to say thier response back to them and then ask thi…"
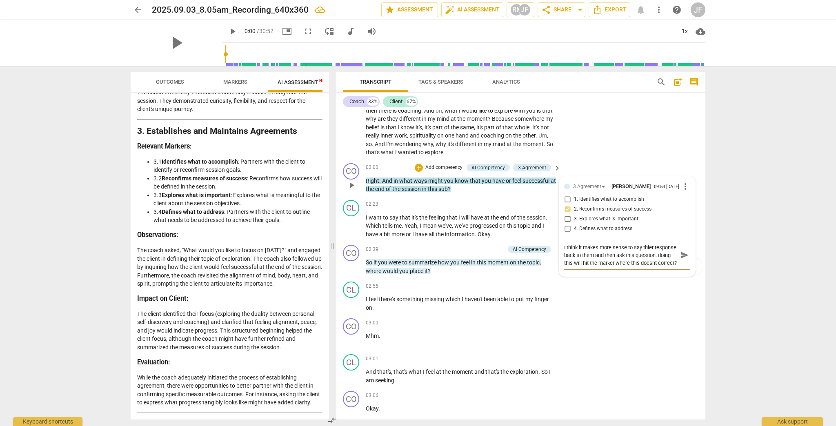
click at [463, 263] on textarea "I think it makes more sense to say thier response back to them and then ask thi…" at bounding box center [620, 255] width 113 height 23
click at [463, 248] on textarea "I think it makes more sense to say thier response back to them and then ask thi…" at bounding box center [620, 255] width 113 height 23
click at [463, 259] on span "send" at bounding box center [684, 255] width 9 height 9
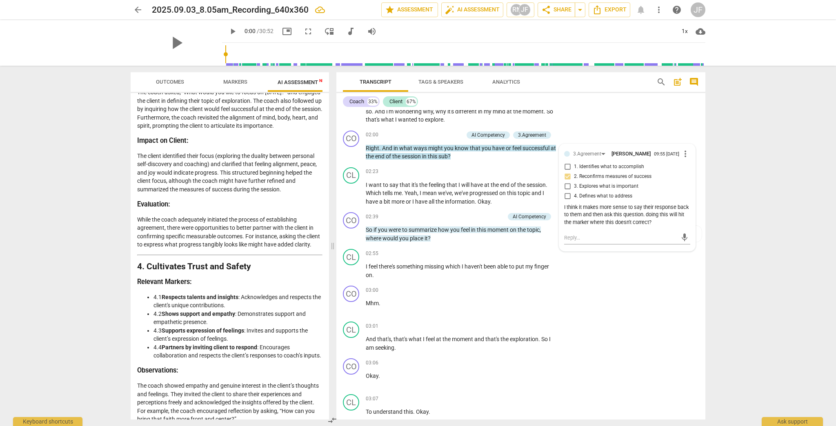
scroll to position [686, 0]
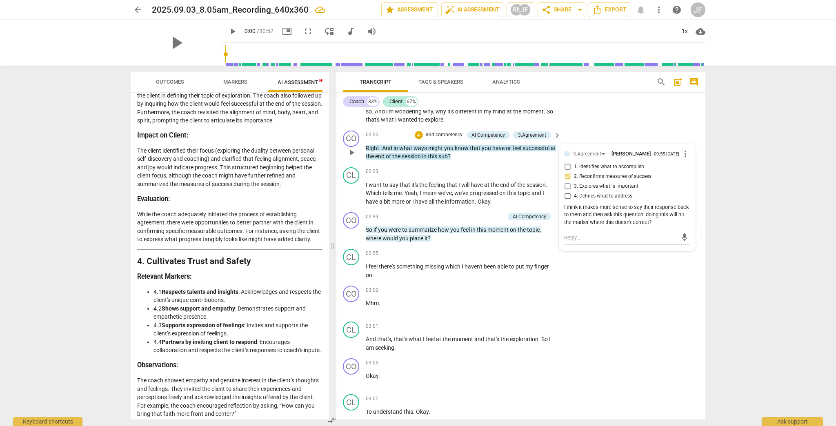
click at [396, 148] on span "in" at bounding box center [397, 148] width 6 height 7
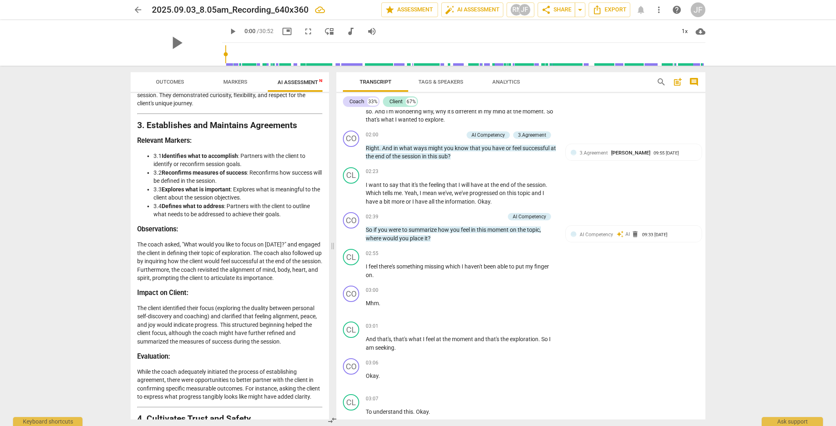
scroll to position [523, 0]
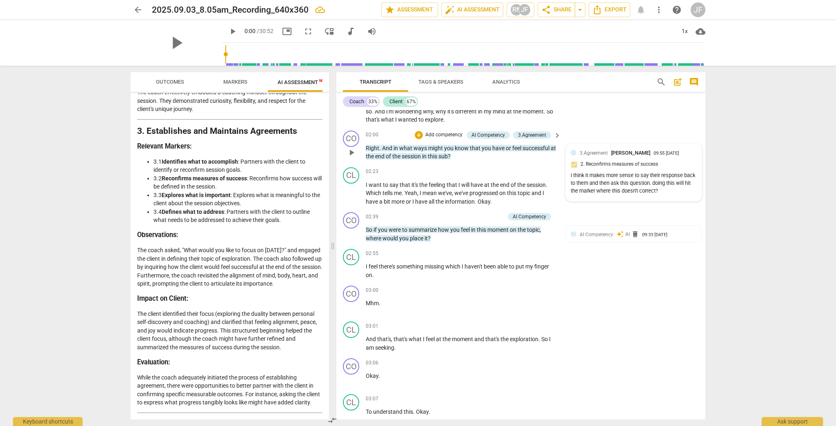
click at [463, 163] on div "3.Agreement Jenai Fitzpatrick 09:55 09-03-2025 2. Reconfirms measures of succes…" at bounding box center [634, 173] width 126 height 48
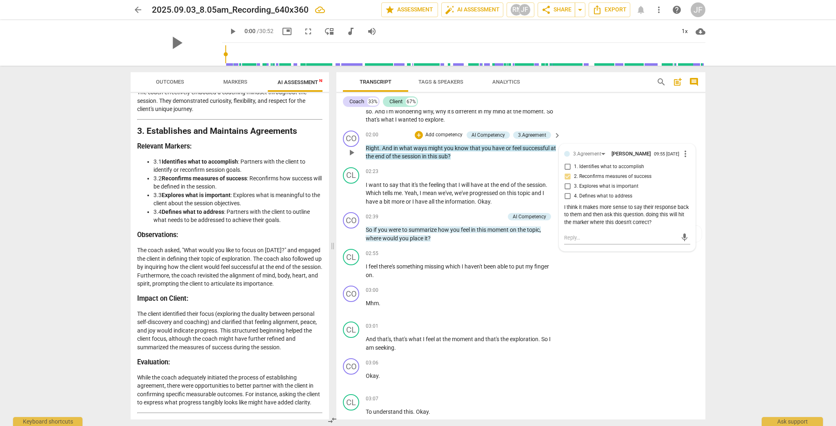
click at [463, 188] on input "3. Explores what is important" at bounding box center [567, 187] width 13 height 10
drag, startPoint x: 563, startPoint y: 210, endPoint x: 567, endPoint y: 209, distance: 4.1
click at [463, 209] on div "I think it makes more sense to say their response back to them and then ask thi…" at bounding box center [627, 215] width 126 height 23
click at [463, 155] on span "more_vert" at bounding box center [686, 154] width 10 height 10
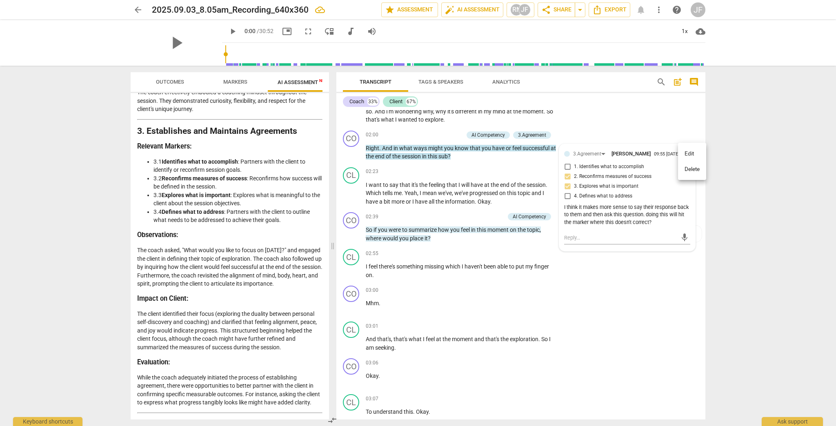
click at [463, 155] on li "Edit" at bounding box center [692, 154] width 28 height 16
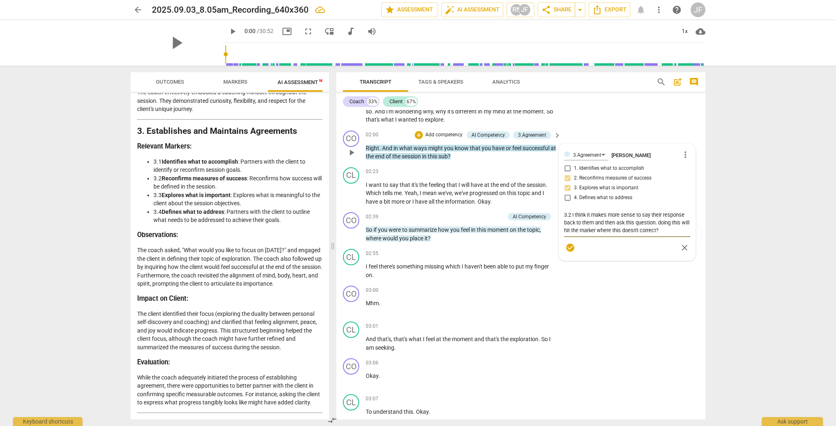
drag, startPoint x: 571, startPoint y: 214, endPoint x: 657, endPoint y: 221, distance: 86.5
click at [463, 221] on textarea "3.2 I think it makes more sense to say their response back to them and then ask…" at bounding box center [627, 222] width 126 height 23
click at [463, 223] on textarea "3.2 Im asking the question but not repeating back thier response first. This is…" at bounding box center [627, 222] width 126 height 23
drag, startPoint x: 638, startPoint y: 222, endPoint x: 625, endPoint y: 223, distance: 13.5
click at [463, 223] on textarea "3.2 Im asking the question but not repeating back thier response first. This is…" at bounding box center [627, 222] width 126 height 23
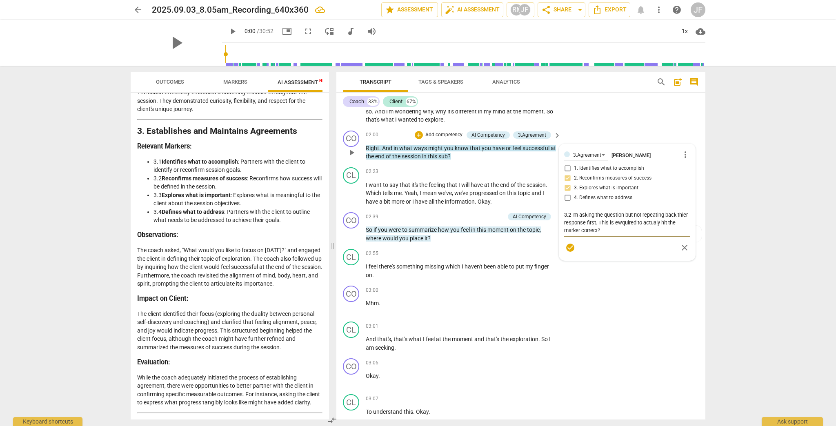
click at [463, 222] on textarea "3.2 Im asking the question but not repeating back thier response first. This is…" at bounding box center [627, 222] width 126 height 23
click at [463, 221] on textarea "3.2 Im asking the question but not repeating back thier response first. This is…" at bounding box center [627, 222] width 126 height 23
click at [463, 222] on textarea "3.2 Im asking the question but not repeating back thier response first. This is…" at bounding box center [627, 222] width 126 height 23
click at [463, 247] on span "check_circle" at bounding box center [570, 248] width 10 height 10
click at [424, 230] on span "summarize" at bounding box center [423, 230] width 29 height 7
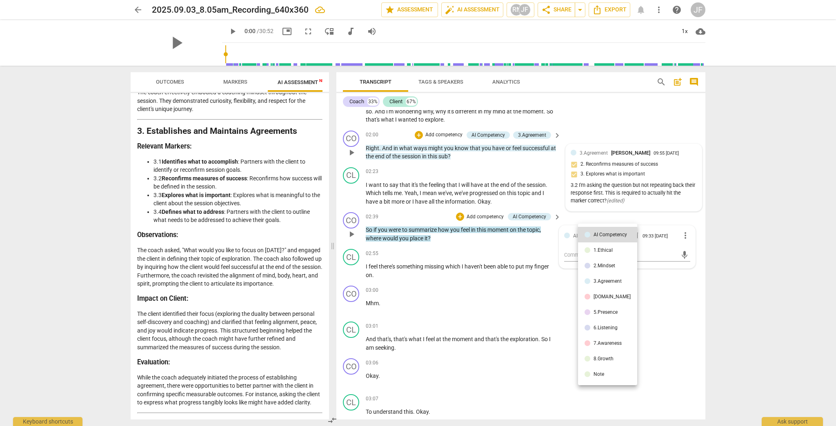
click at [463, 282] on div "3.Agreement" at bounding box center [608, 281] width 28 height 5
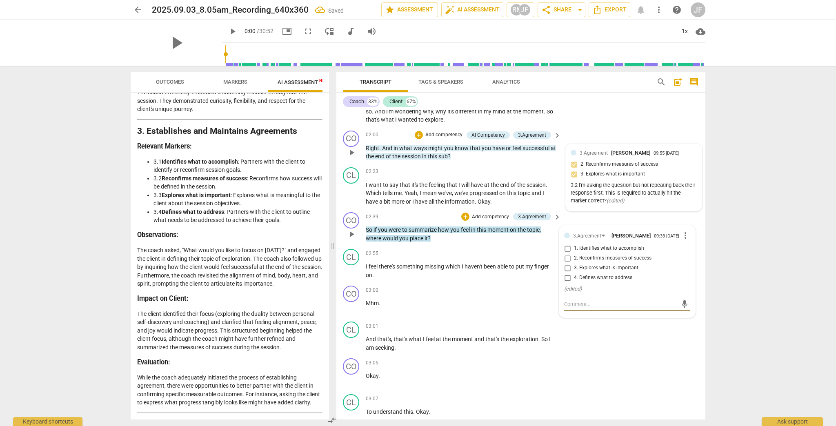
click at [463, 270] on input "3. Explores what is important" at bounding box center [567, 268] width 13 height 10
click at [463, 306] on textarea at bounding box center [620, 304] width 113 height 8
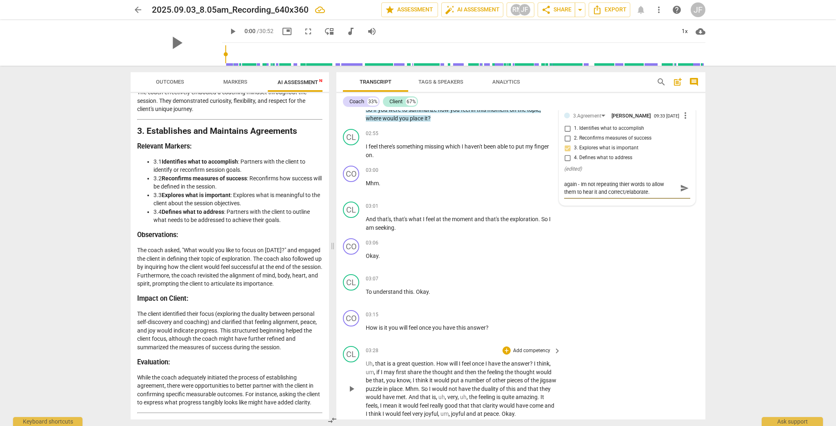
scroll to position [425, 0]
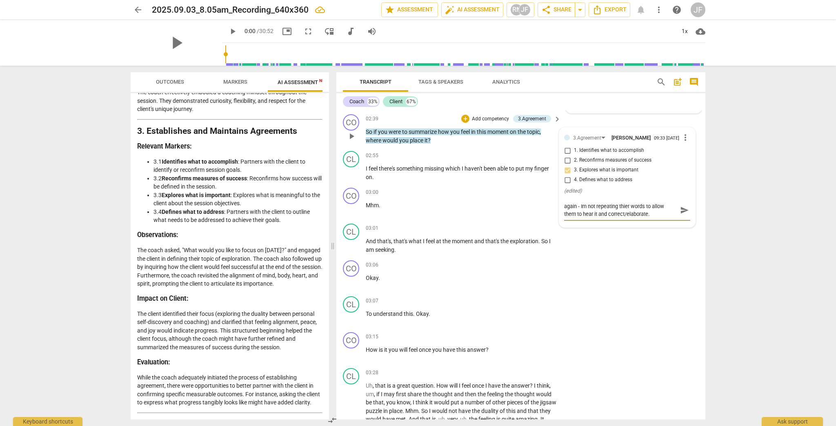
click at [463, 207] on textarea "again - Im not repeating thier words to allow them to hear it and correct/elabo…" at bounding box center [620, 210] width 113 height 16
click at [463, 207] on textarea "again - I'm not repeating thier words to allow them to hear it and correct/elab…" at bounding box center [620, 210] width 113 height 16
click at [463, 162] on input "2. Reconfirms measures of success" at bounding box center [567, 161] width 13 height 10
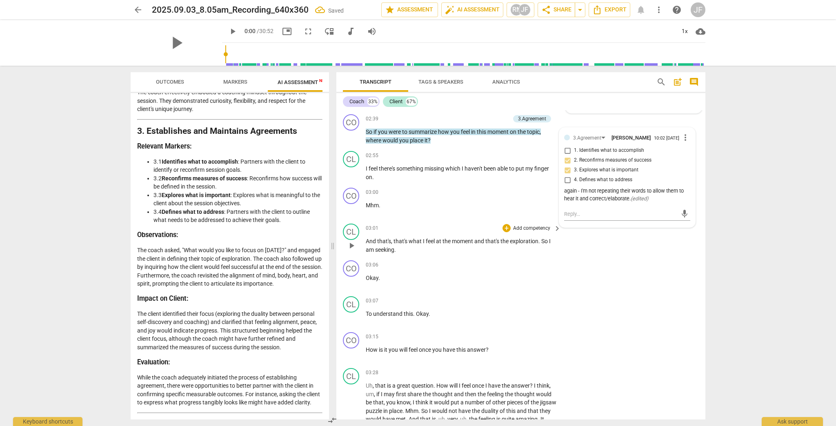
click at [463, 248] on div "CL play_arrow pause 03:01 + Add competency keyboard_arrow_right And that's , th…" at bounding box center [520, 238] width 369 height 37
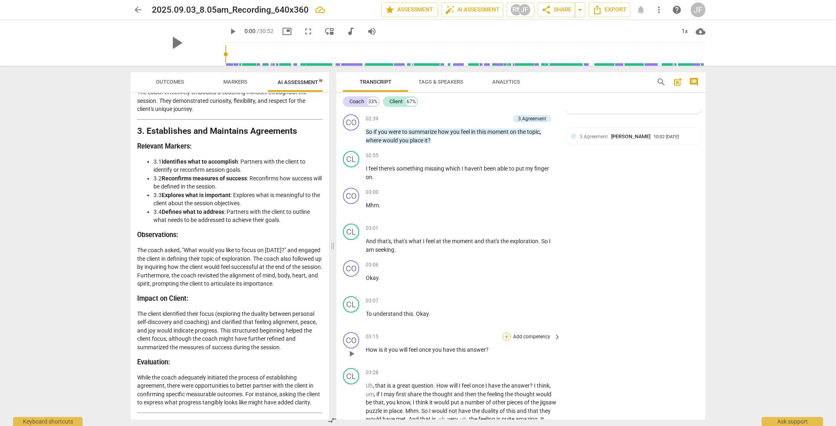
click at [463, 335] on div "+" at bounding box center [507, 337] width 8 height 8
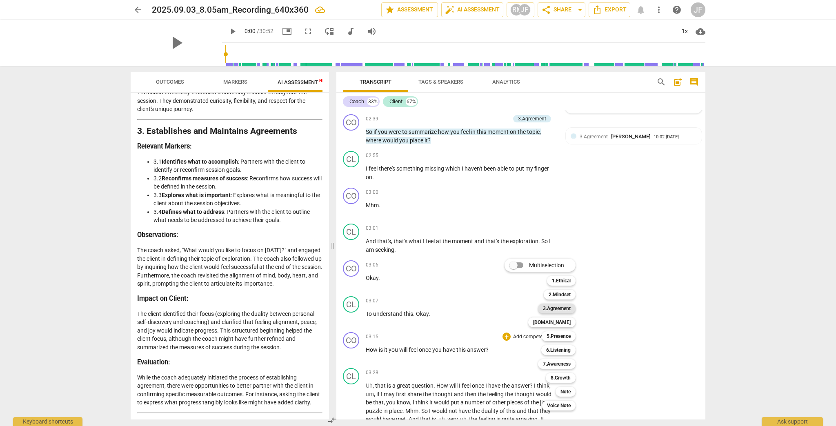
click at [463, 307] on b "3.Agreement" at bounding box center [557, 309] width 28 height 10
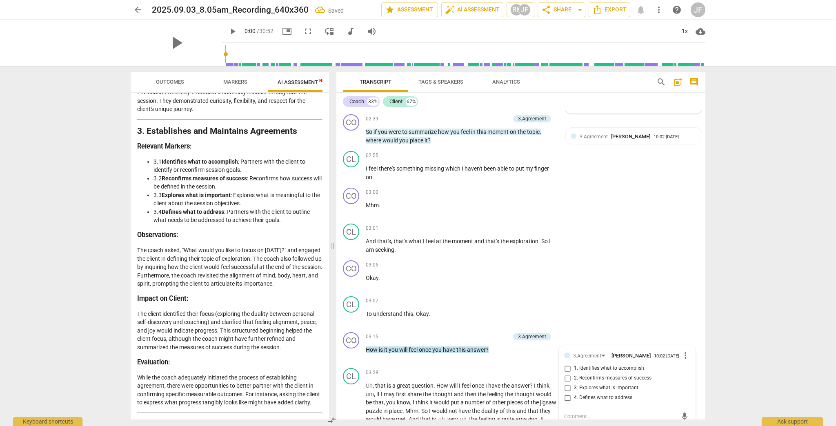
scroll to position [425, 0]
click at [463, 351] on input "2. Reconfirms measures of success" at bounding box center [567, 378] width 13 height 10
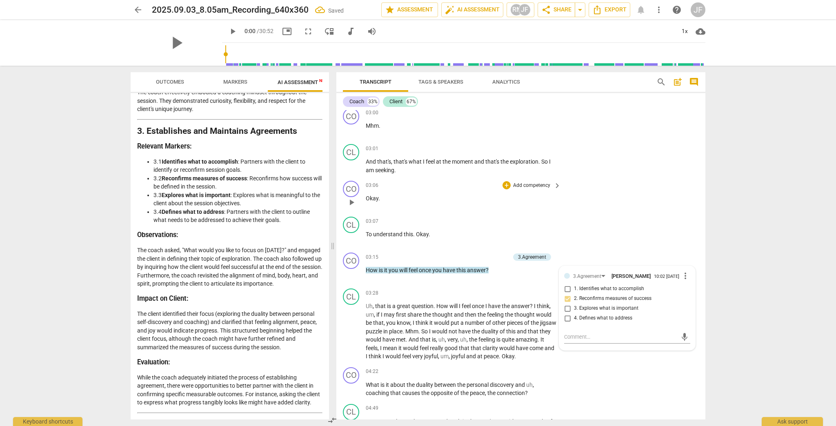
scroll to position [523, 0]
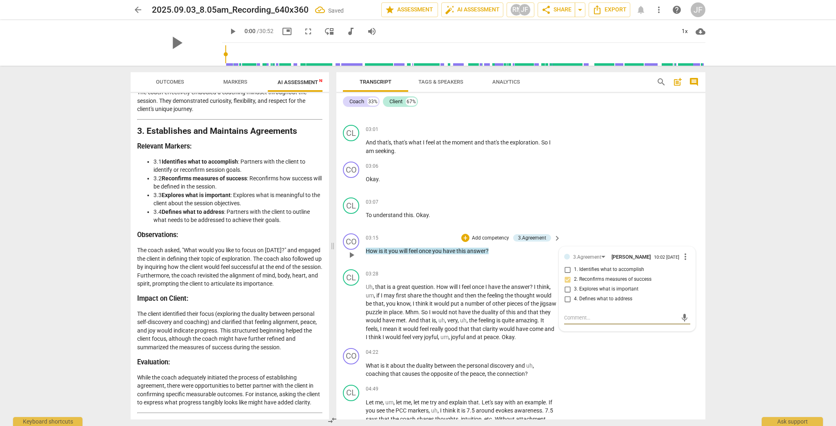
click at [463, 320] on textarea at bounding box center [620, 318] width 113 height 8
click at [463, 345] on div "CL play_arrow pause 03:28 + Add competency keyboard_arrow_right Uh , that is a …" at bounding box center [520, 305] width 369 height 79
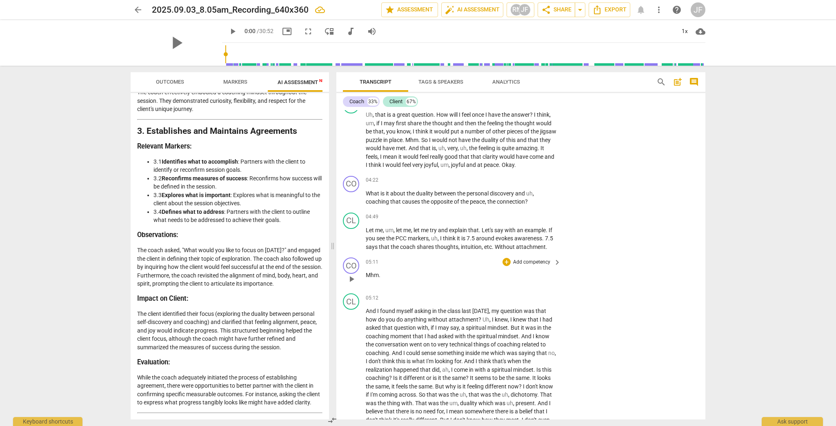
scroll to position [719, 0]
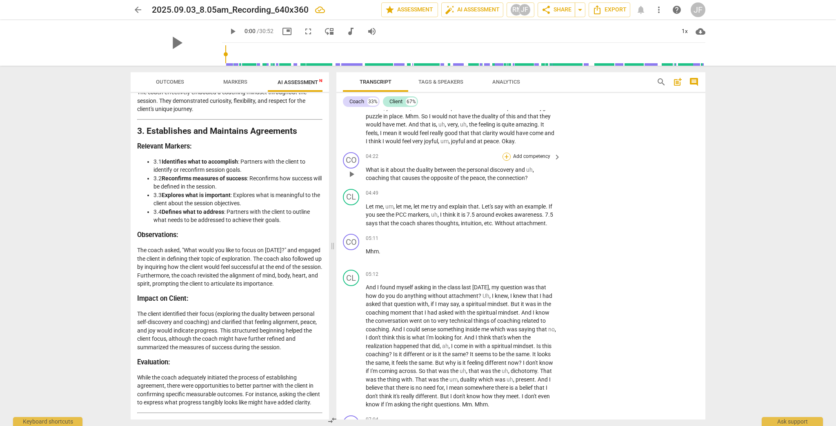
click at [463, 161] on div "+" at bounding box center [507, 157] width 8 height 8
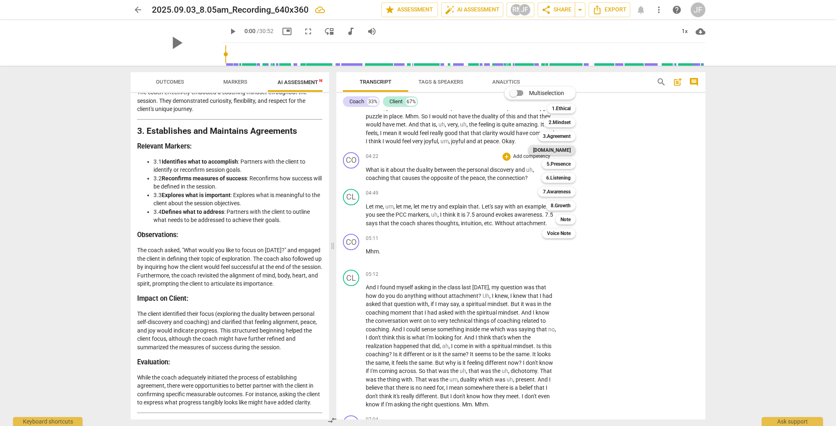
click at [463, 149] on b "[DOMAIN_NAME]" at bounding box center [552, 150] width 38 height 10
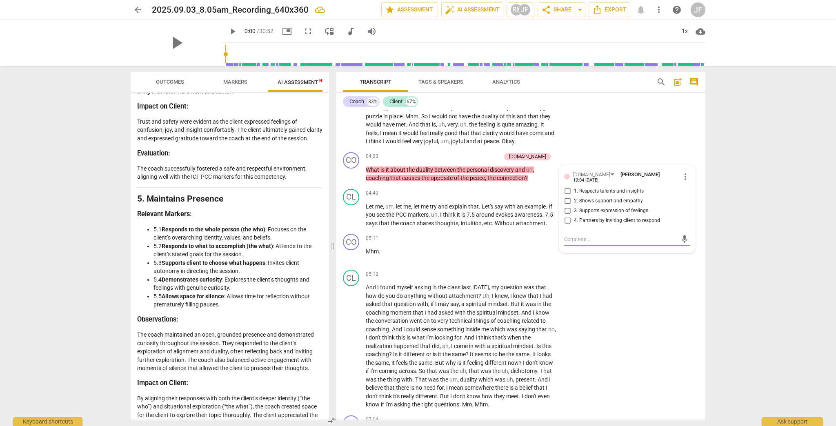
scroll to position [1078, 0]
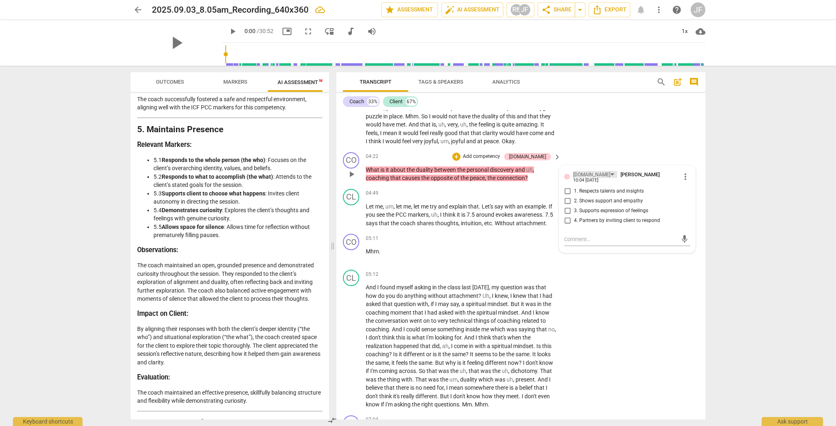
click at [463, 178] on div "[DOMAIN_NAME]" at bounding box center [595, 174] width 44 height 7
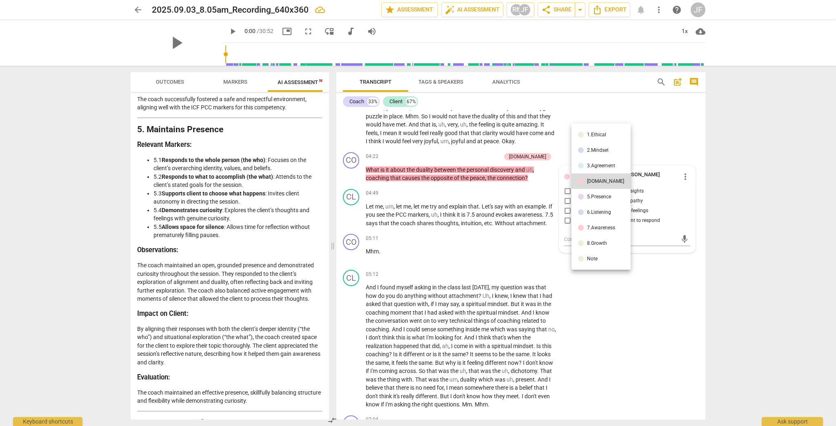
click at [463, 198] on div "5.Presence" at bounding box center [599, 196] width 24 height 5
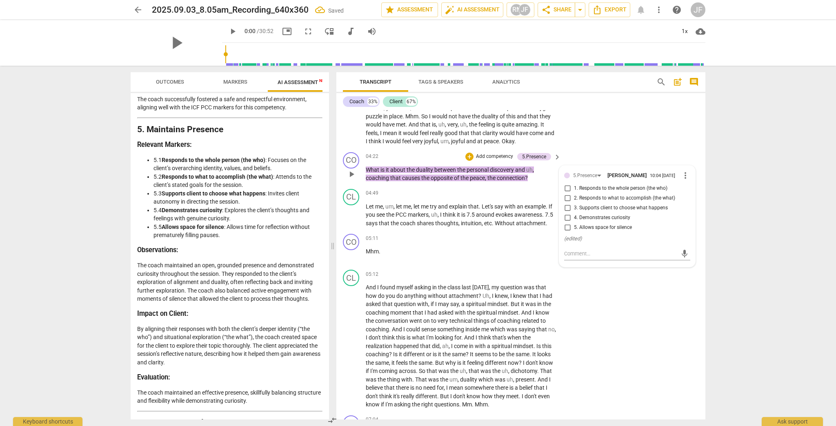
click at [463, 223] on input "4. Demonstrates curiosity" at bounding box center [567, 218] width 13 height 10
click at [463, 299] on div "CL play_arrow pause 05:12 + Add competency keyboard_arrow_right And I found mys…" at bounding box center [520, 340] width 369 height 146
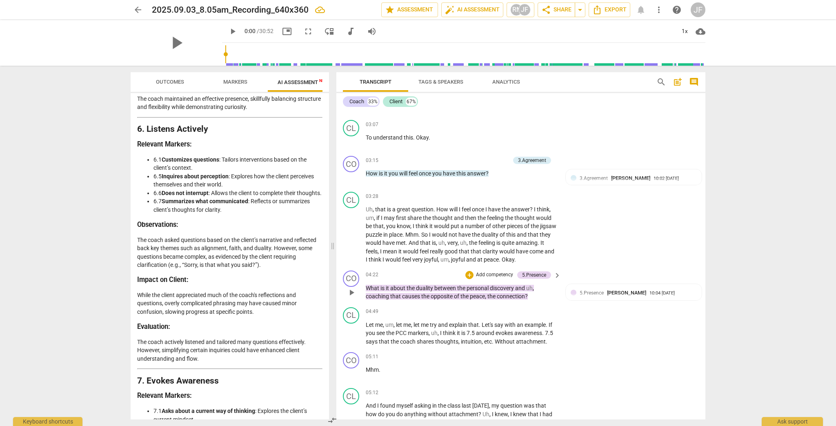
scroll to position [589, 0]
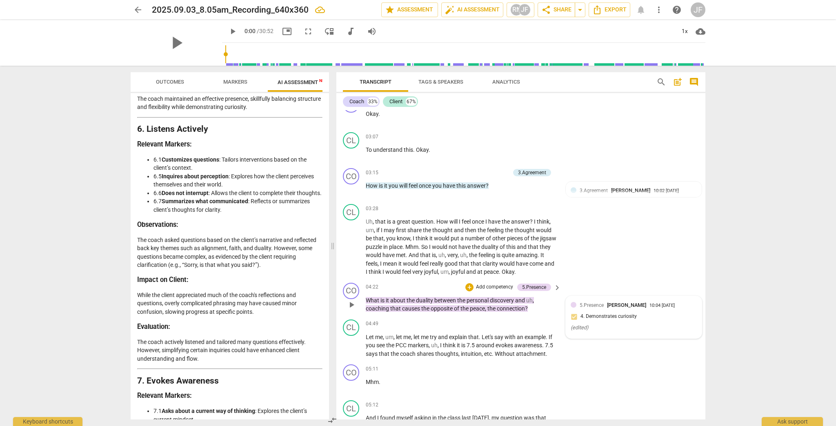
click at [463, 309] on div "10:04 09-03-2025" at bounding box center [661, 305] width 25 height 5
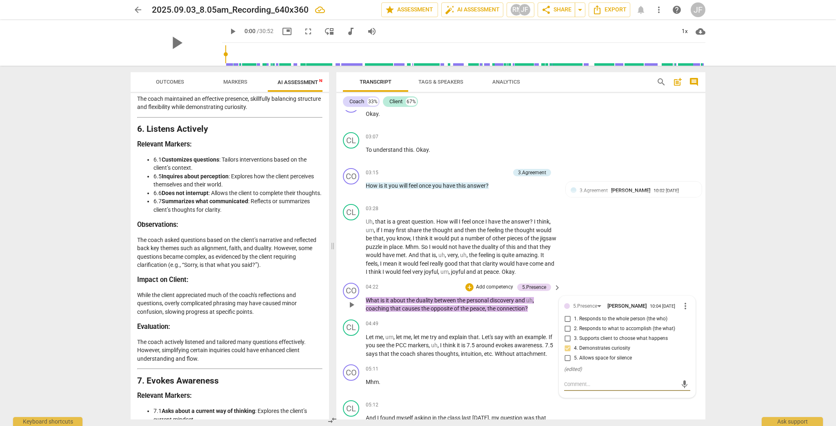
click at [463, 351] on textarea at bounding box center [620, 384] width 113 height 8
click at [463, 351] on span "send" at bounding box center [684, 384] width 9 height 9
click at [463, 263] on div "CL play_arrow pause 03:28 + Add competency keyboard_arrow_right Uh , that is a …" at bounding box center [520, 240] width 369 height 79
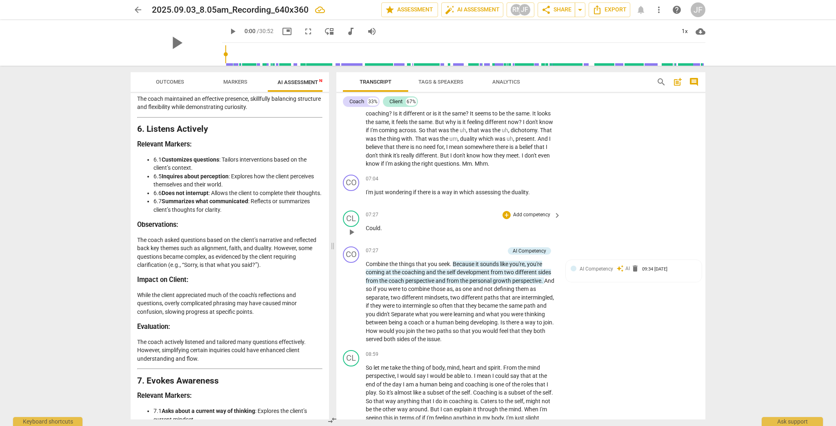
scroll to position [981, 0]
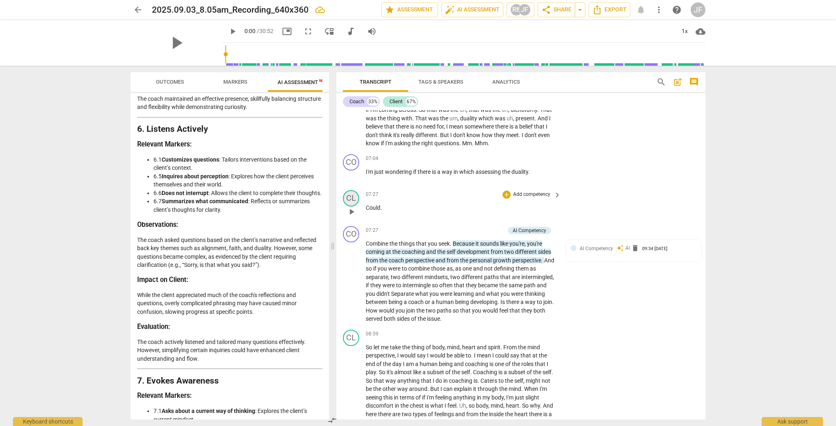
click at [351, 204] on div "CL" at bounding box center [351, 198] width 16 height 16
click at [358, 239] on div "Client" at bounding box center [381, 242] width 61 height 13
click at [357, 229] on li "Coach" at bounding box center [382, 227] width 62 height 16
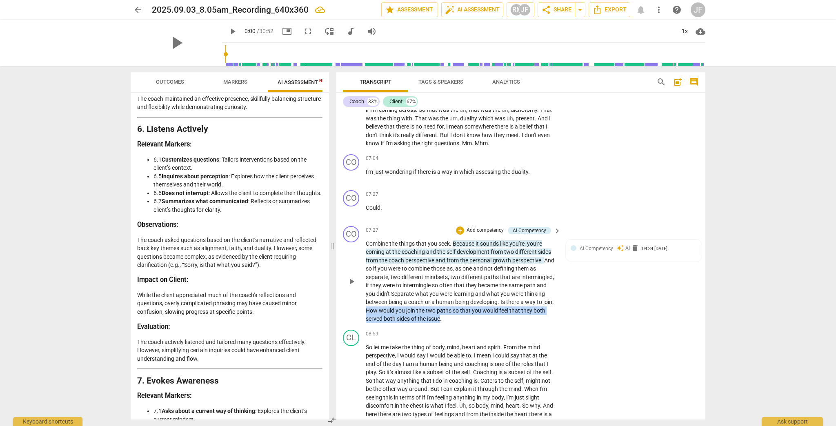
drag, startPoint x: 454, startPoint y: 324, endPoint x: 378, endPoint y: 318, distance: 76.6
click at [378, 318] on p "Combine the things that you seek . Because it sounds like you're , you're comin…" at bounding box center [461, 282] width 191 height 84
click at [461, 316] on div "+" at bounding box center [462, 313] width 8 height 8
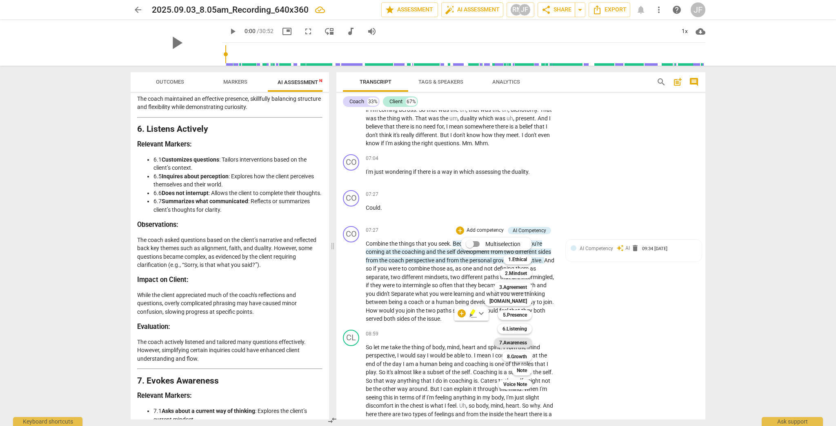
click at [463, 344] on b "7.Awareness" at bounding box center [513, 343] width 28 height 10
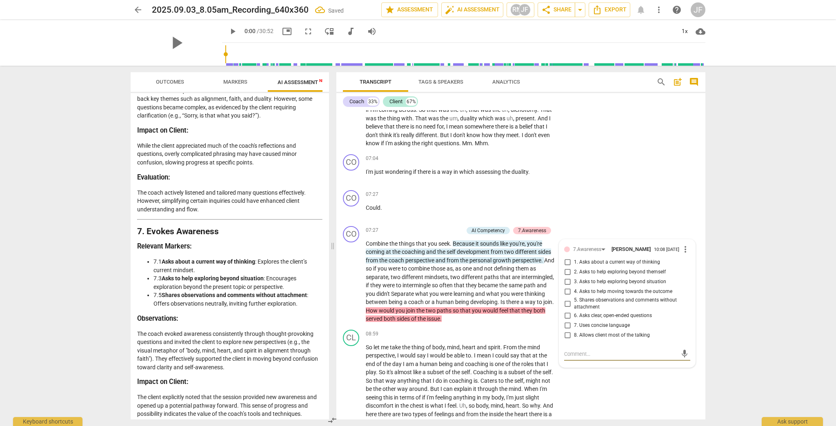
scroll to position [1535, 0]
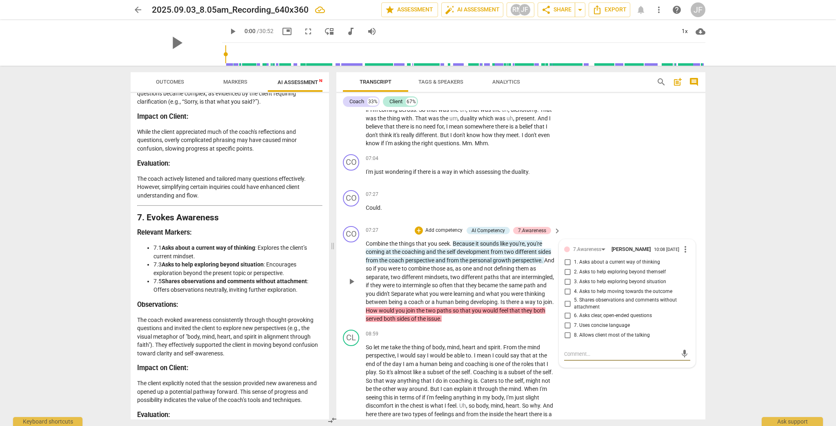
click at [463, 287] on input "3. Asks to help exploring beyond situation" at bounding box center [567, 282] width 13 height 10
click at [463, 351] on div "CL play_arrow pause 08:59 + Add competency keyboard_arrow_right So let me take …" at bounding box center [520, 395] width 369 height 137
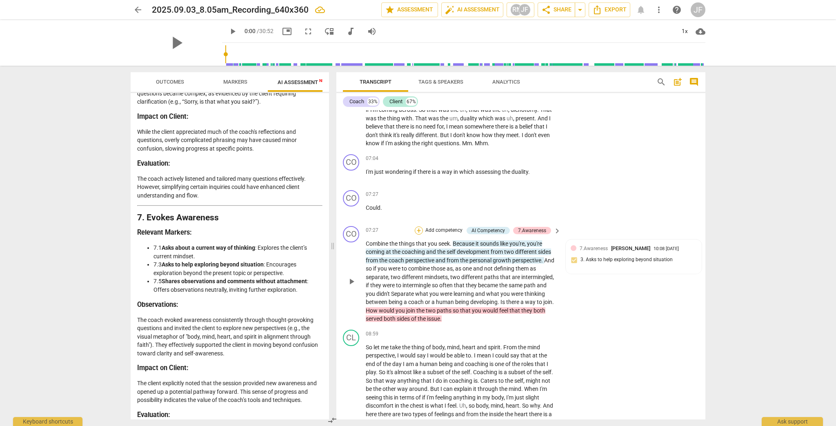
click at [418, 233] on div "+" at bounding box center [419, 231] width 8 height 8
click at [463, 262] on b "7.Awareness" at bounding box center [470, 265] width 28 height 10
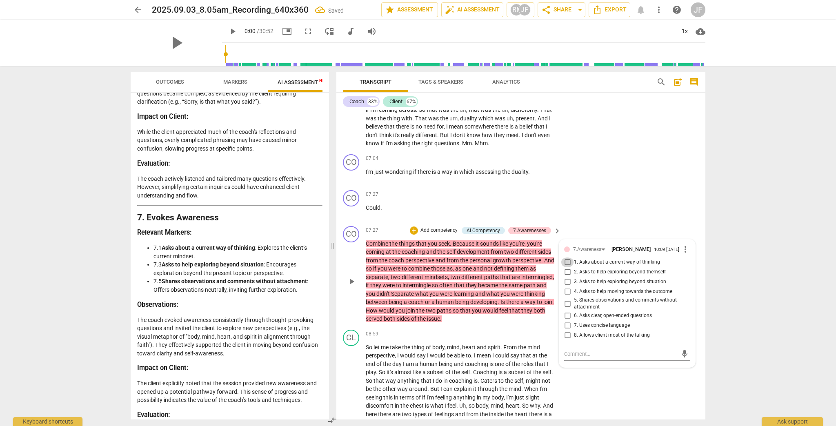
click at [463, 267] on input "1. Asks about a current way of thinking" at bounding box center [567, 263] width 13 height 10
click at [463, 252] on span "more_vert" at bounding box center [686, 250] width 10 height 10
click at [463, 271] on li "Delete" at bounding box center [692, 271] width 28 height 16
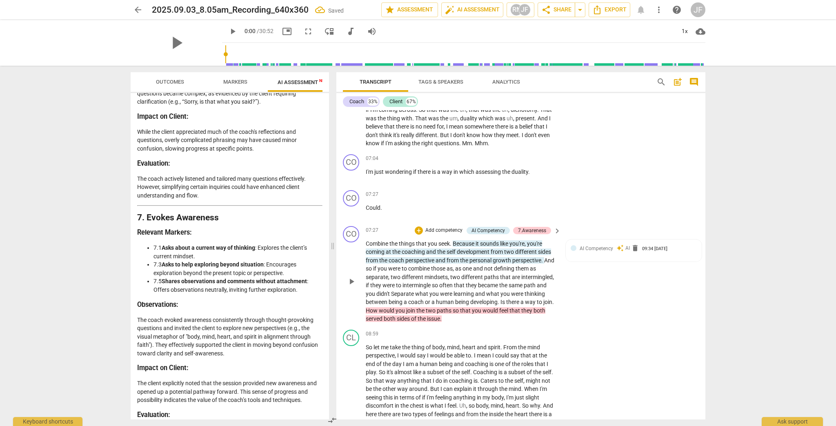
click at [463, 247] on span "Because" at bounding box center [464, 243] width 23 height 7
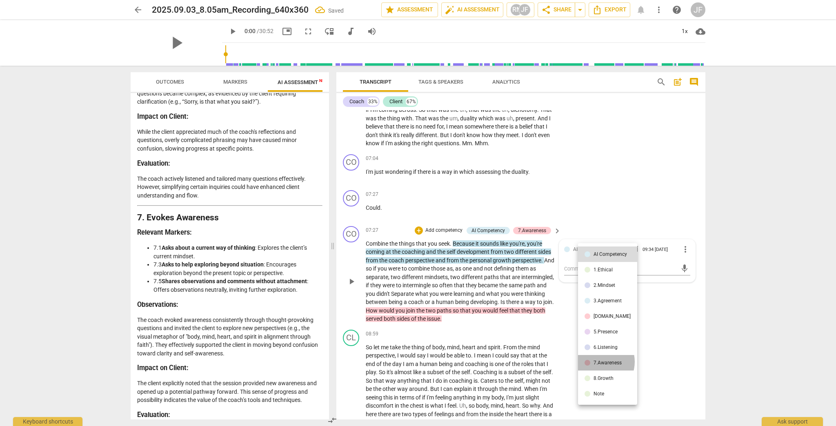
click at [463, 351] on div "7.Awareness" at bounding box center [608, 362] width 28 height 5
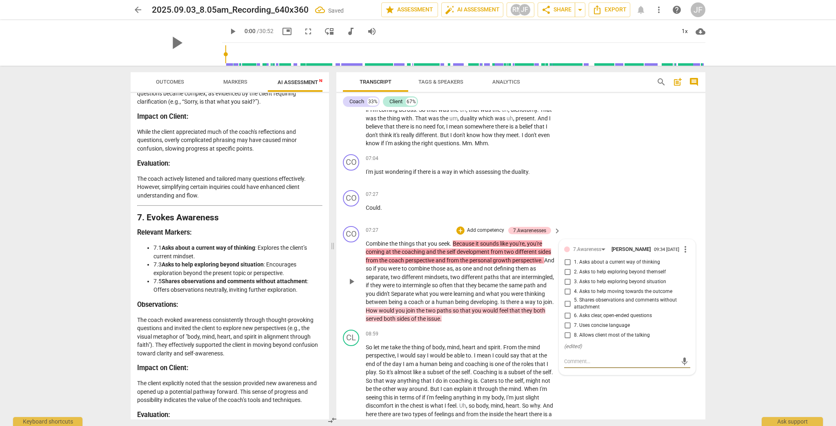
click at [463, 267] on input "1. Asks about a current way of thinking" at bounding box center [567, 263] width 13 height 10
click at [463, 351] on div "CL play_arrow pause 08:59 + Add competency keyboard_arrow_right So let me take …" at bounding box center [520, 395] width 369 height 137
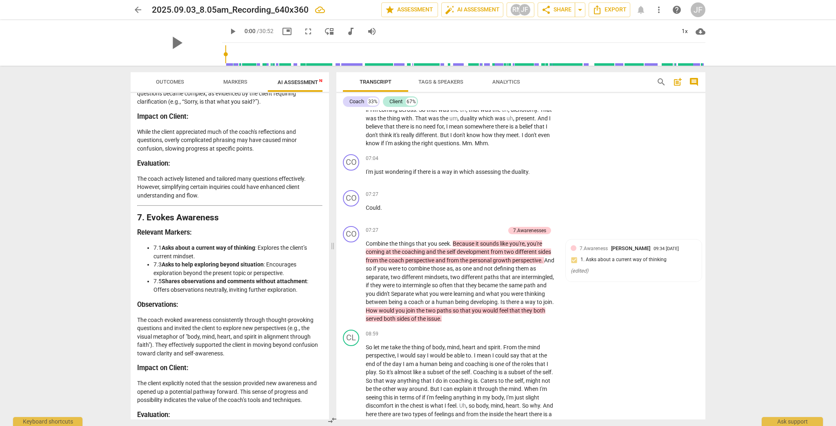
click at [463, 314] on span "that" at bounding box center [515, 310] width 12 height 7
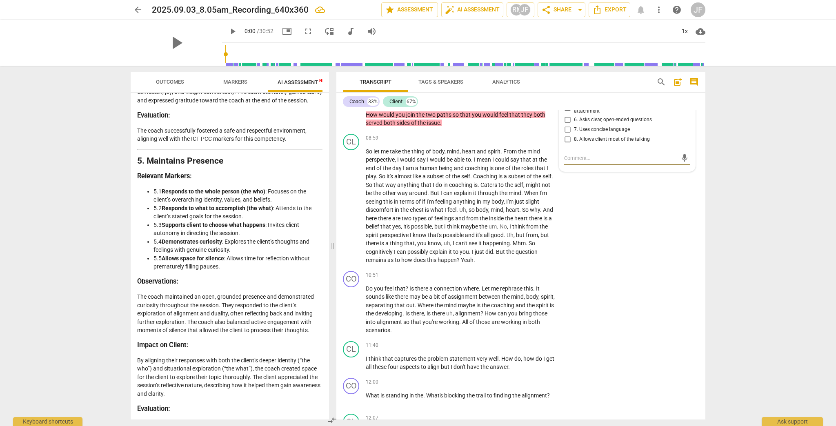
scroll to position [1012, 0]
